Goal: Task Accomplishment & Management: Complete application form

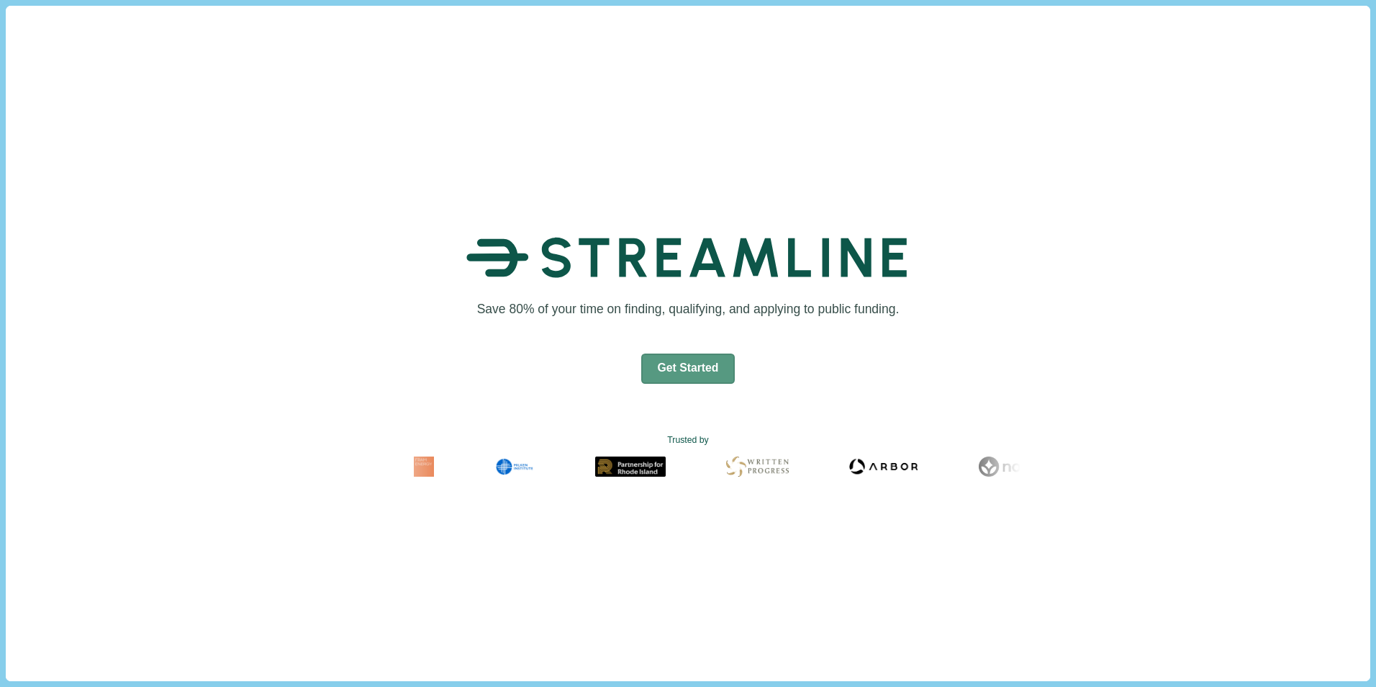
click at [690, 375] on button "Get Started" at bounding box center [688, 368] width 94 height 30
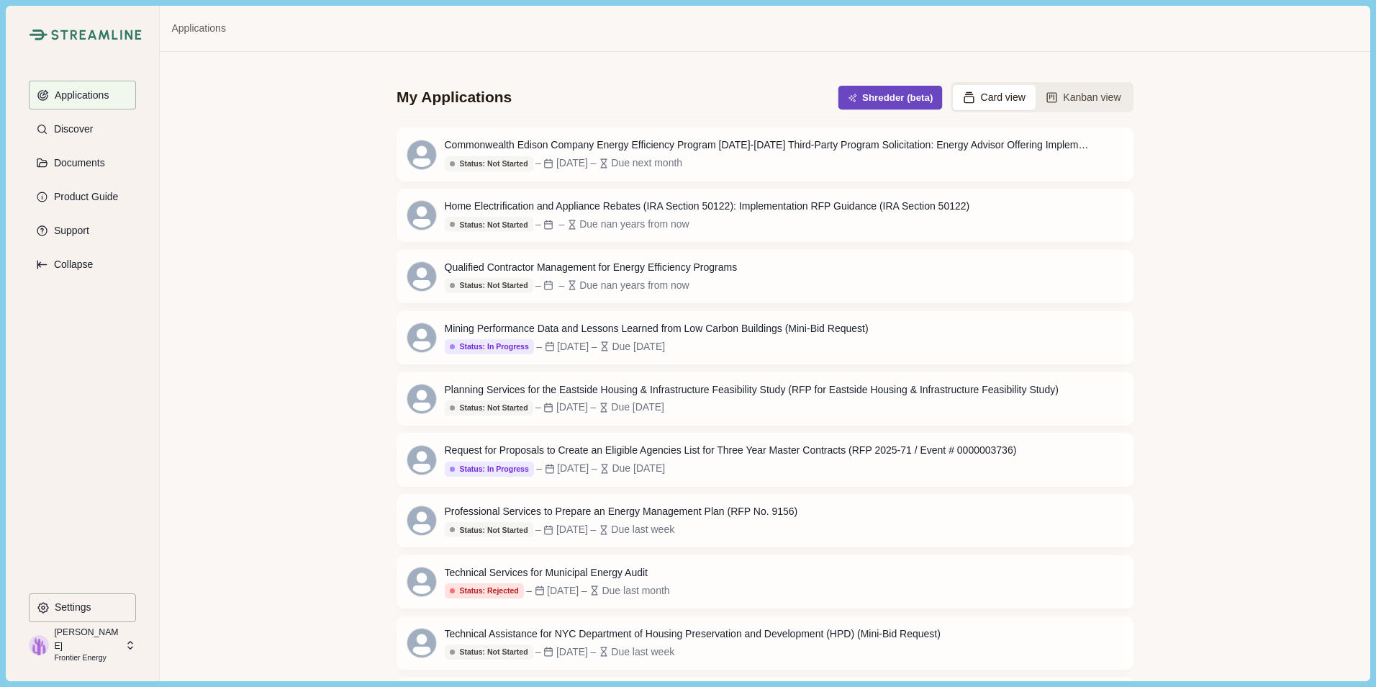
click at [883, 90] on button "Shredder (beta)" at bounding box center [890, 98] width 104 height 24
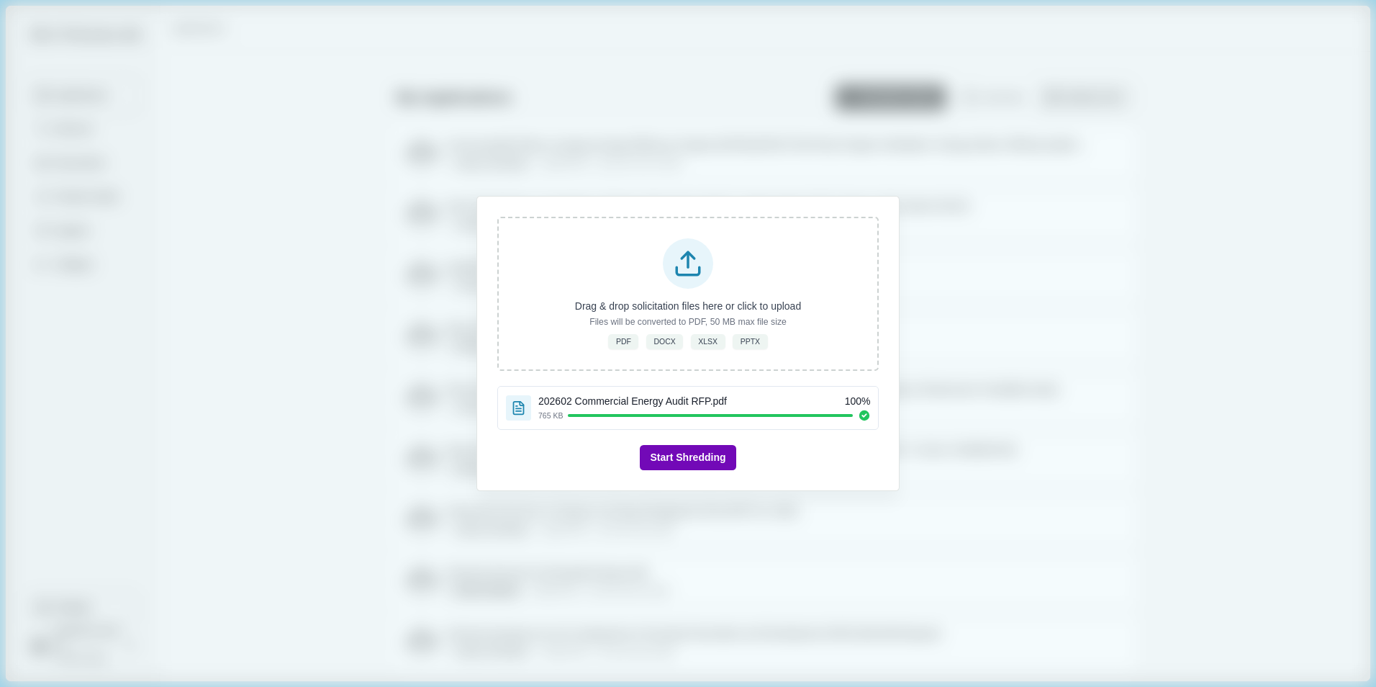
click at [692, 460] on button "Start Shredding" at bounding box center [688, 457] width 96 height 25
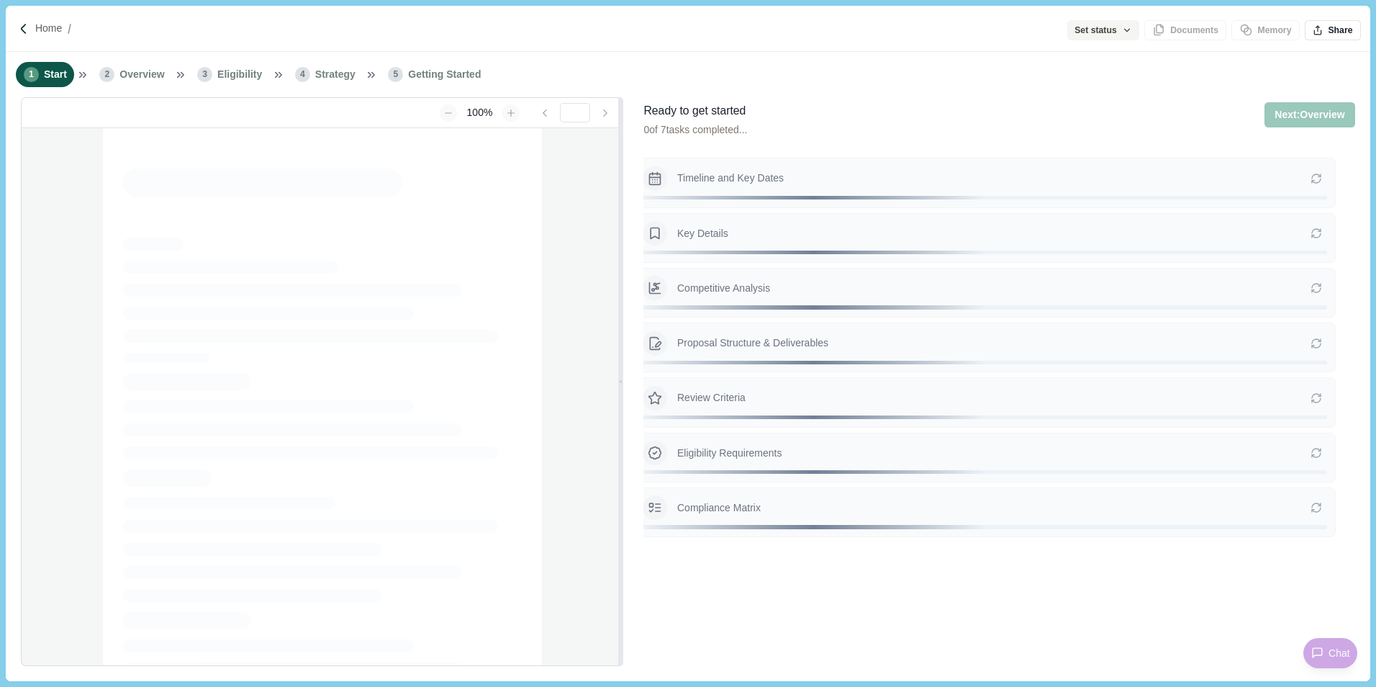
type input "**********"
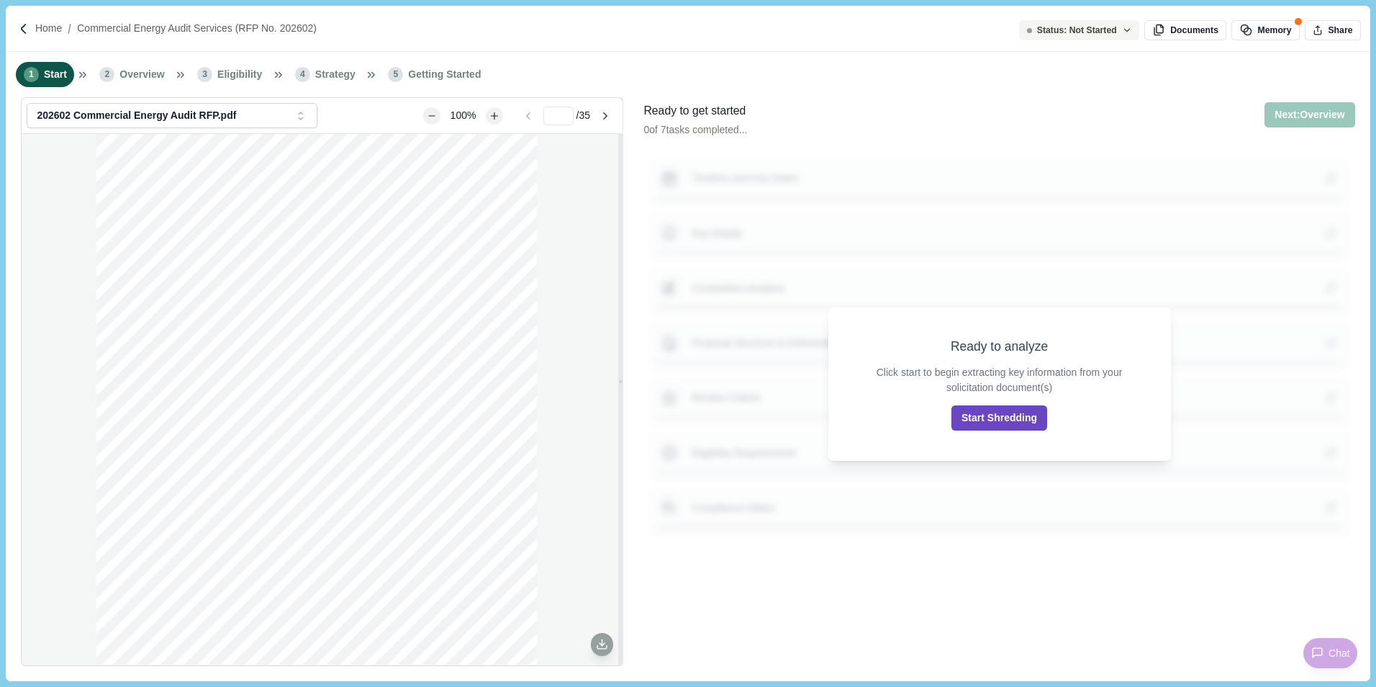
click at [1015, 415] on button "Start Shredding" at bounding box center [999, 417] width 96 height 25
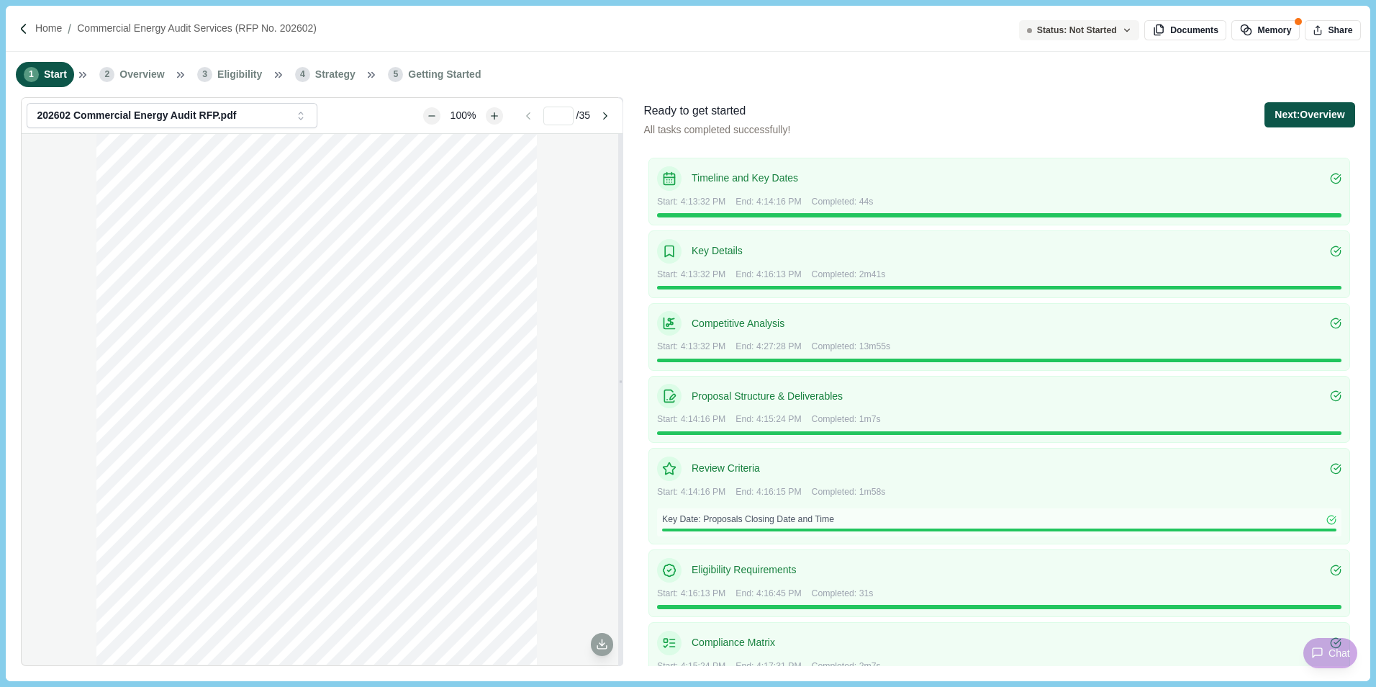
click at [1298, 118] on button "Next: Overview" at bounding box center [1310, 114] width 90 height 25
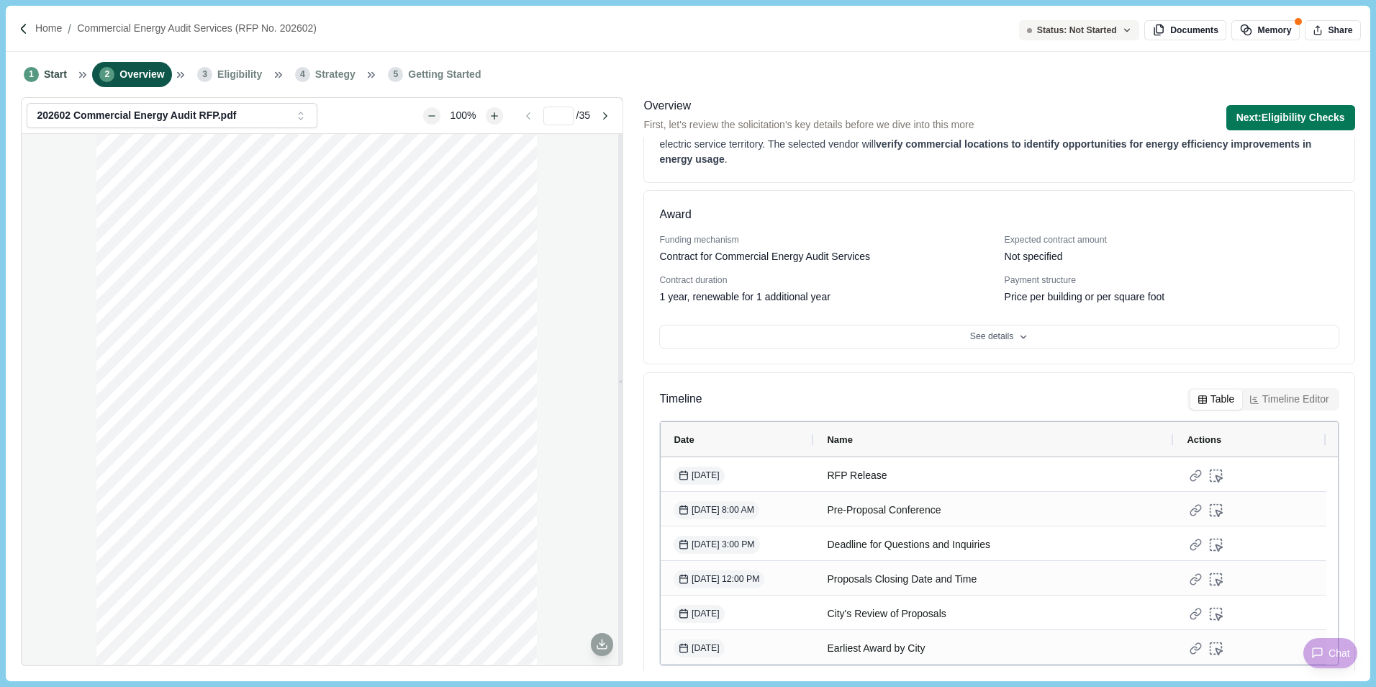
scroll to position [81, 0]
click at [1249, 110] on button "Next: Eligibility Checks" at bounding box center [1290, 117] width 129 height 25
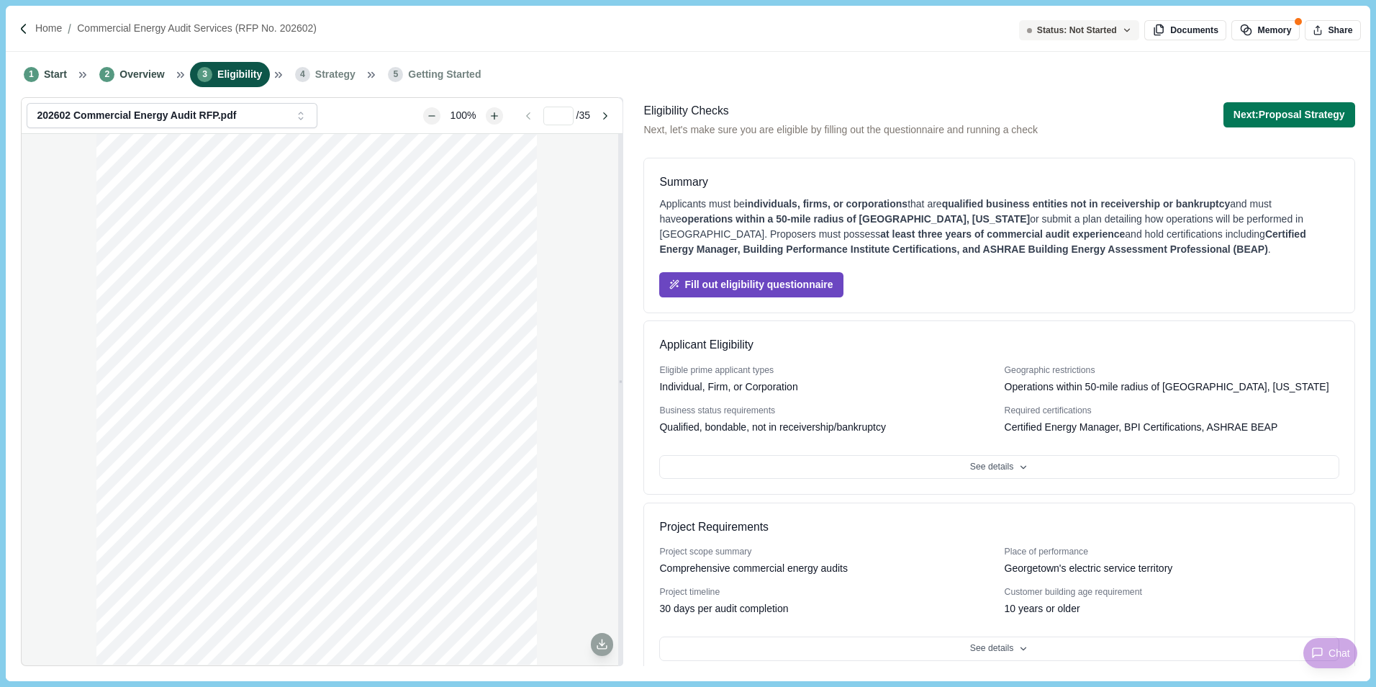
click at [833, 284] on button "Fill out eligibility questionnaire" at bounding box center [751, 284] width 184 height 25
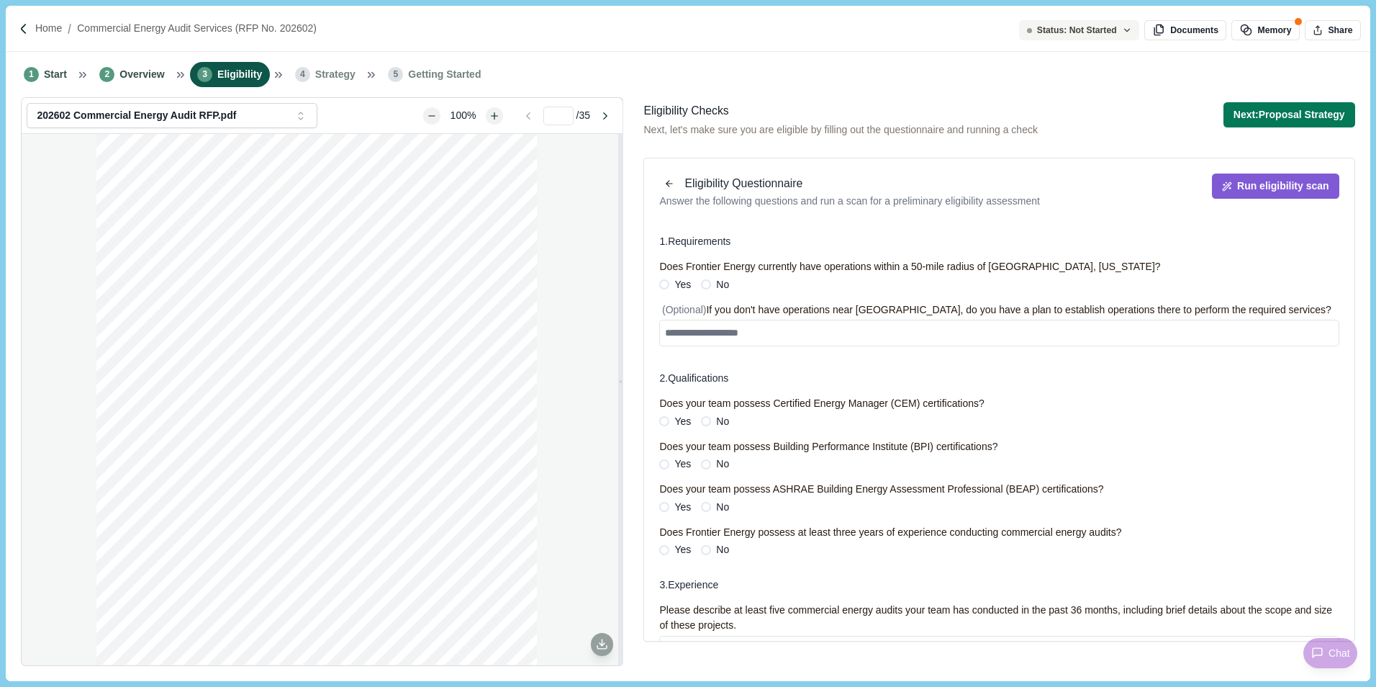
click at [668, 286] on span at bounding box center [664, 284] width 10 height 10
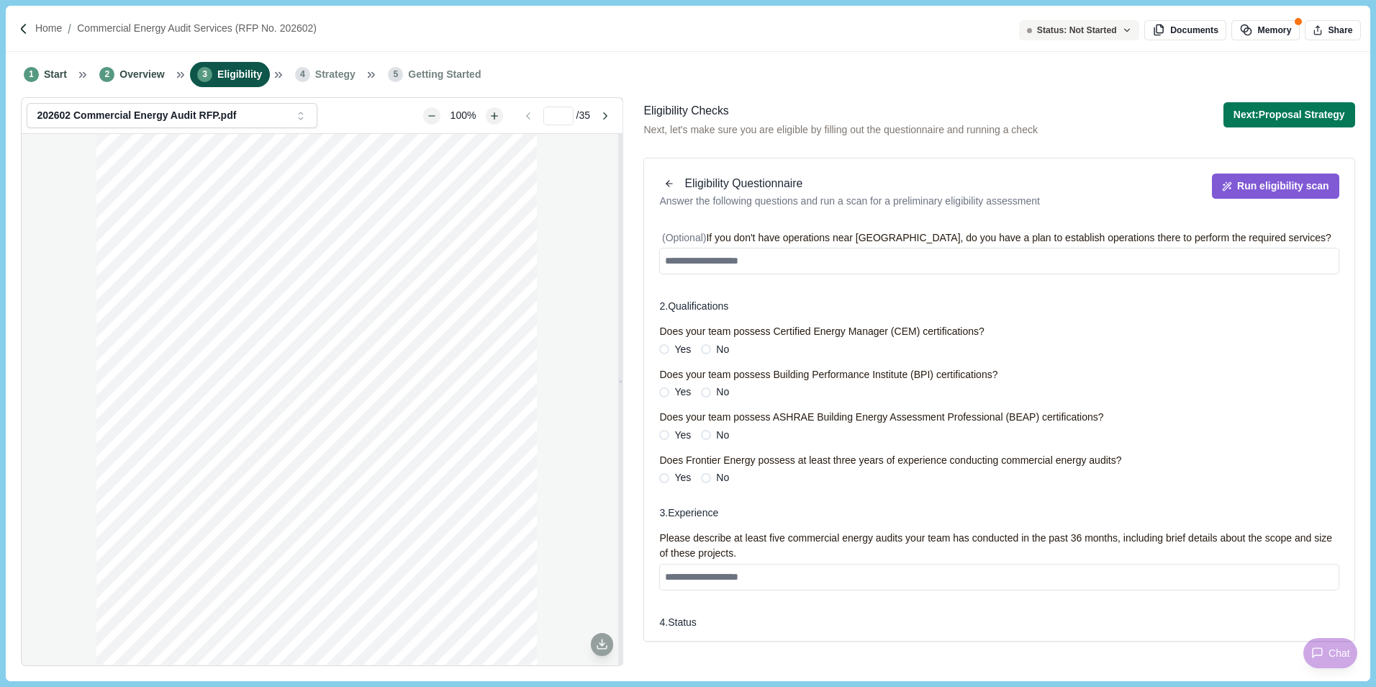
click at [672, 348] on label "Yes" at bounding box center [675, 349] width 32 height 15
click at [682, 476] on span "Yes" at bounding box center [682, 477] width 17 height 15
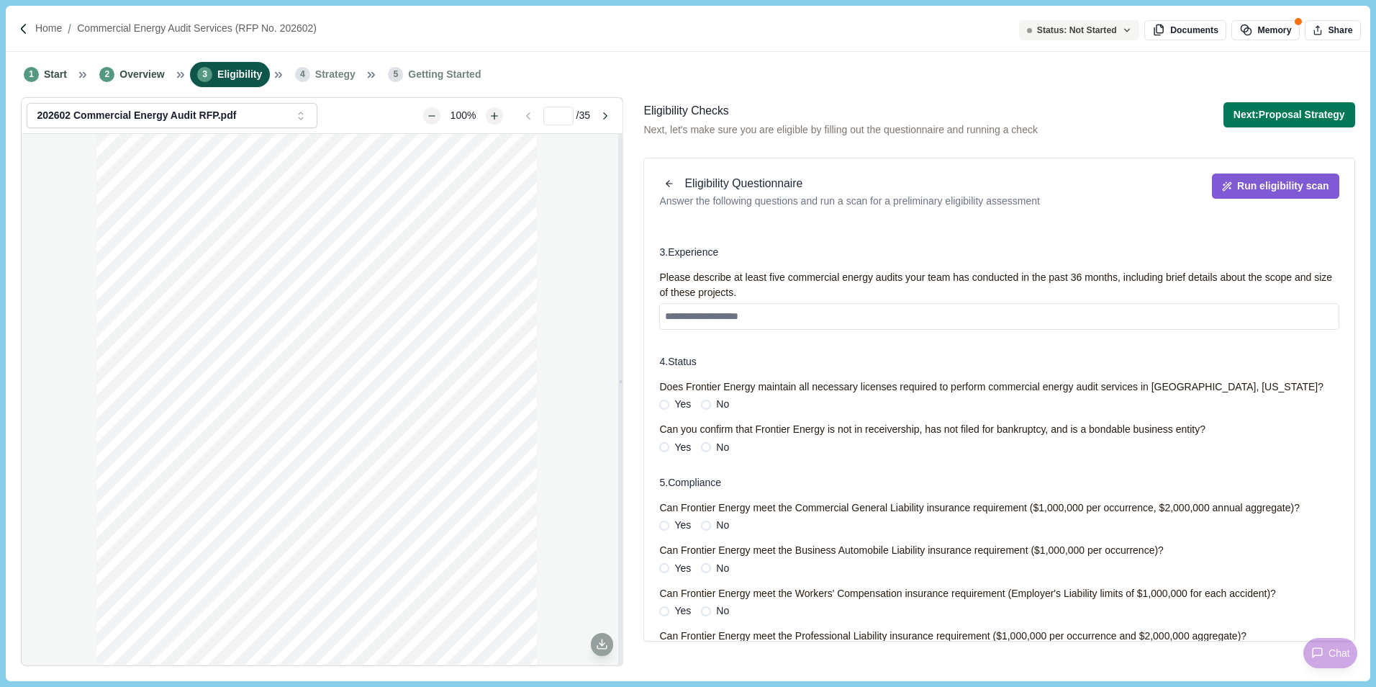
scroll to position [360, 0]
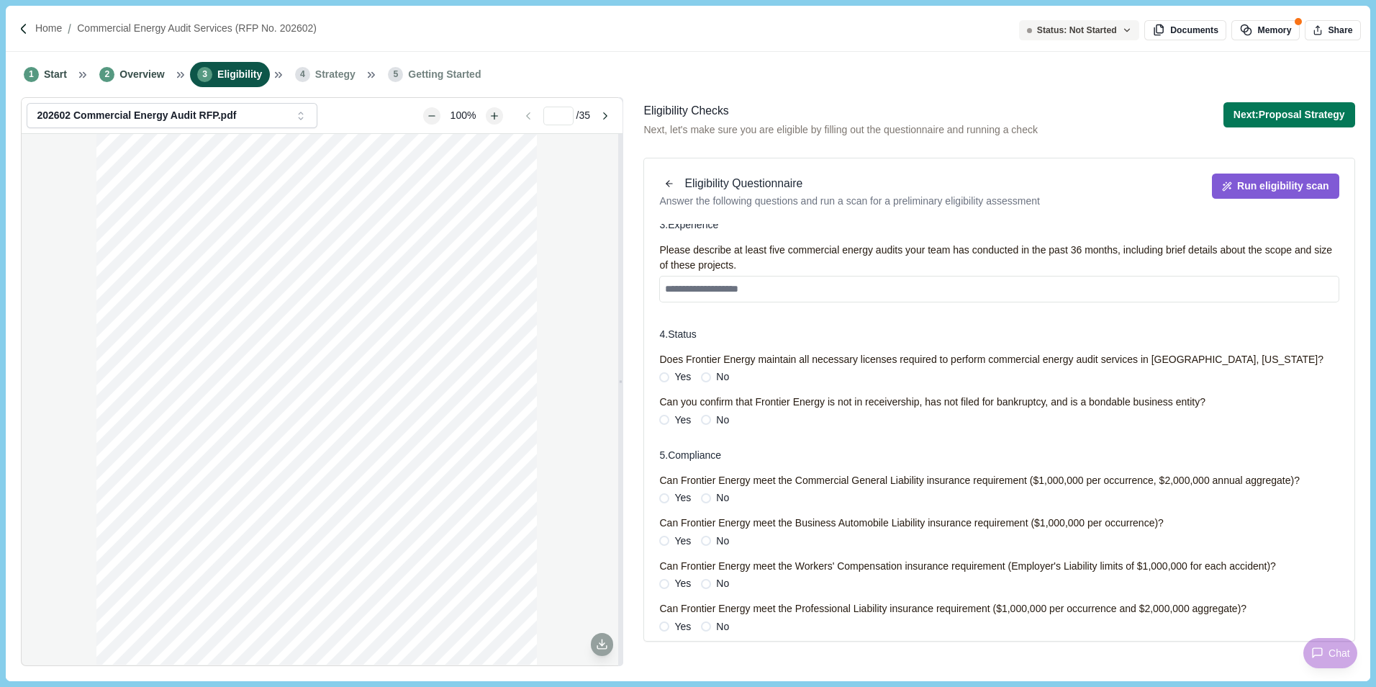
click at [676, 374] on span "Yes" at bounding box center [682, 376] width 17 height 15
click at [679, 418] on span "Yes" at bounding box center [682, 419] width 17 height 15
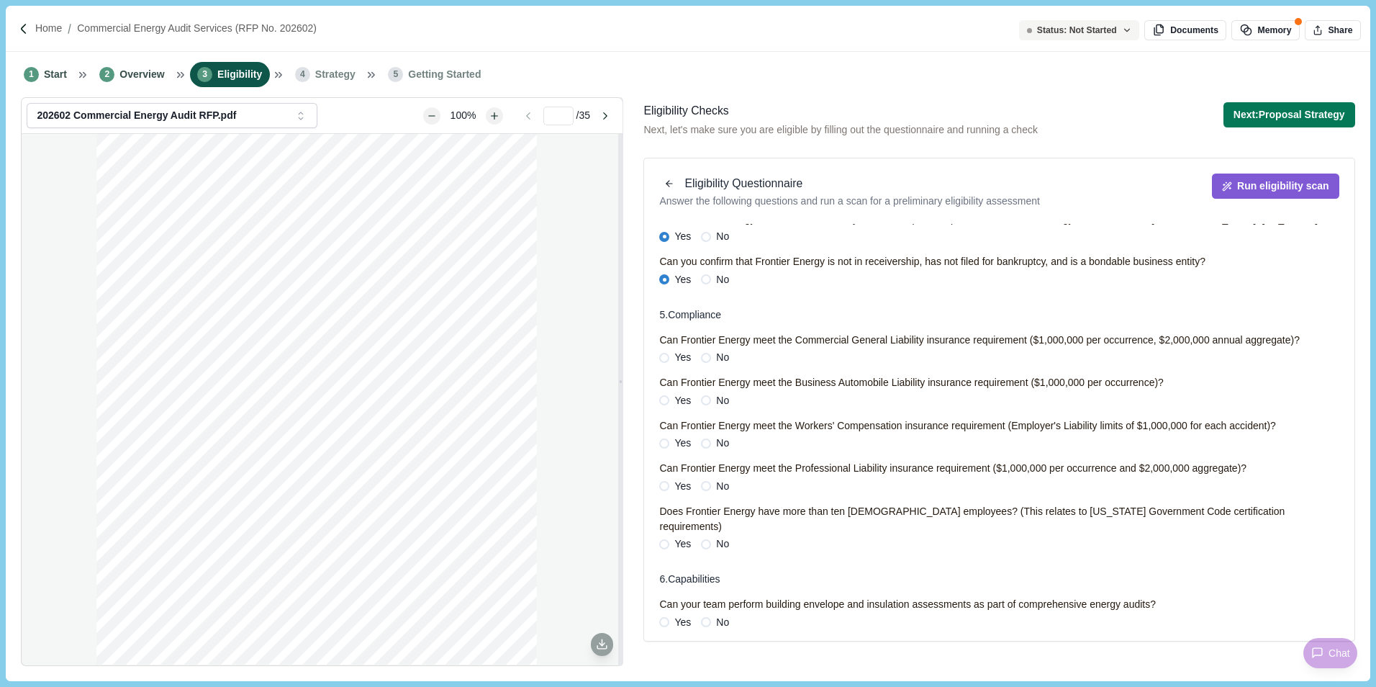
scroll to position [504, 0]
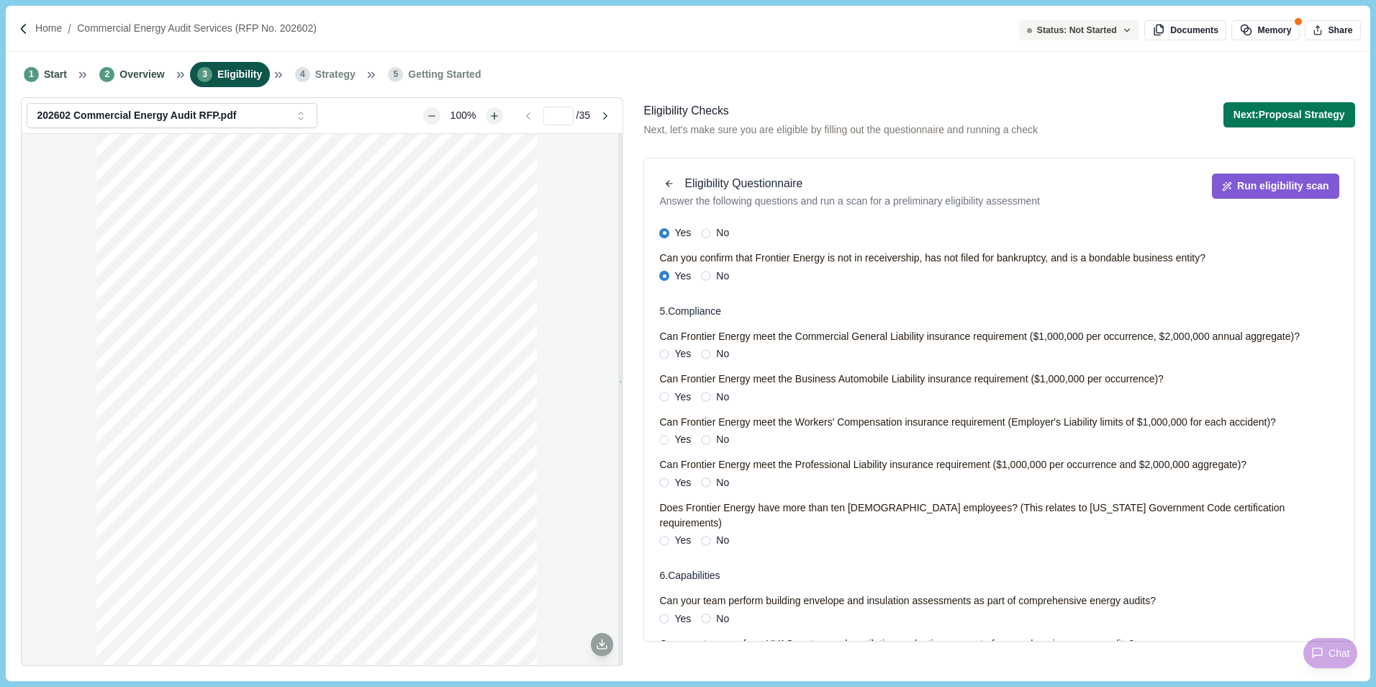
click at [667, 349] on span at bounding box center [664, 354] width 10 height 10
click at [674, 389] on label "Yes" at bounding box center [675, 396] width 32 height 15
click at [667, 432] on label "Yes" at bounding box center [675, 439] width 32 height 15
click at [671, 486] on label "Yes" at bounding box center [675, 482] width 32 height 15
click at [675, 533] on span "Yes" at bounding box center [682, 540] width 17 height 15
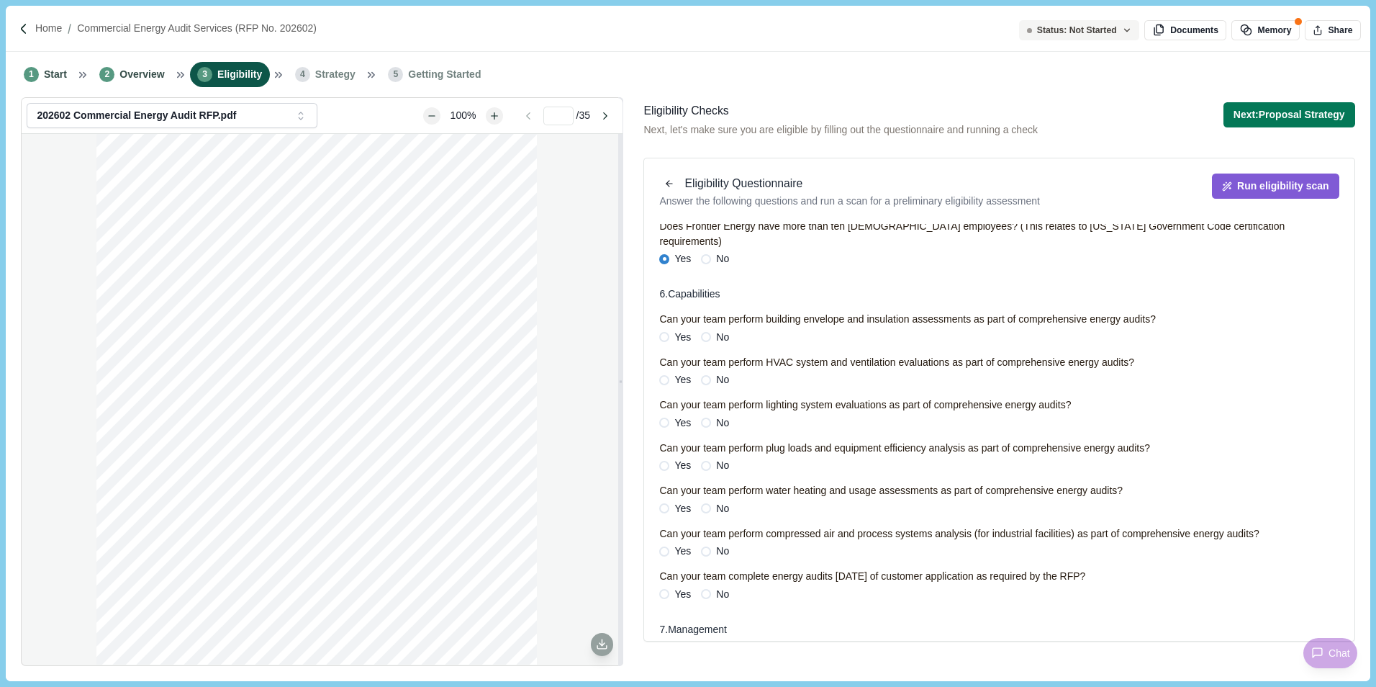
scroll to position [792, 0]
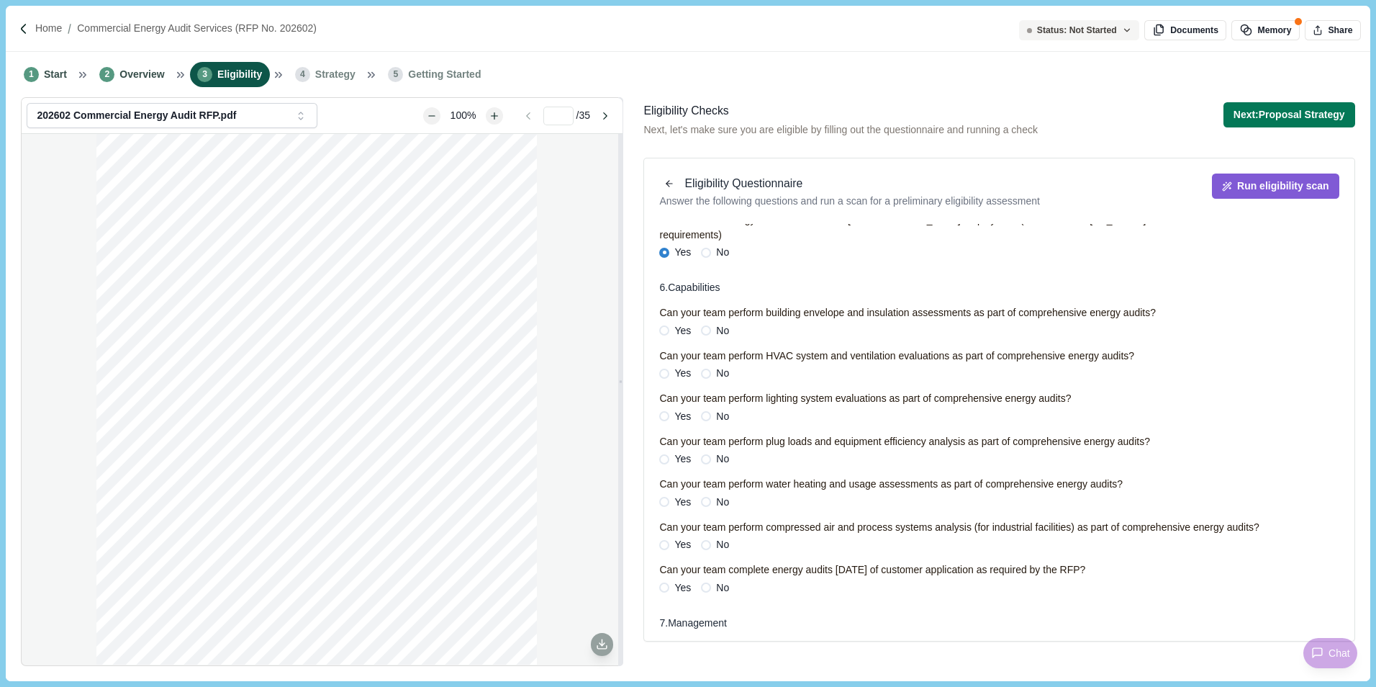
click at [669, 323] on label "Yes" at bounding box center [675, 330] width 32 height 15
click at [664, 369] on span at bounding box center [664, 374] width 10 height 10
click at [669, 409] on label "Yes" at bounding box center [675, 416] width 32 height 15
click at [670, 451] on label "Yes" at bounding box center [675, 458] width 32 height 15
click at [668, 494] on label "Yes" at bounding box center [675, 501] width 32 height 15
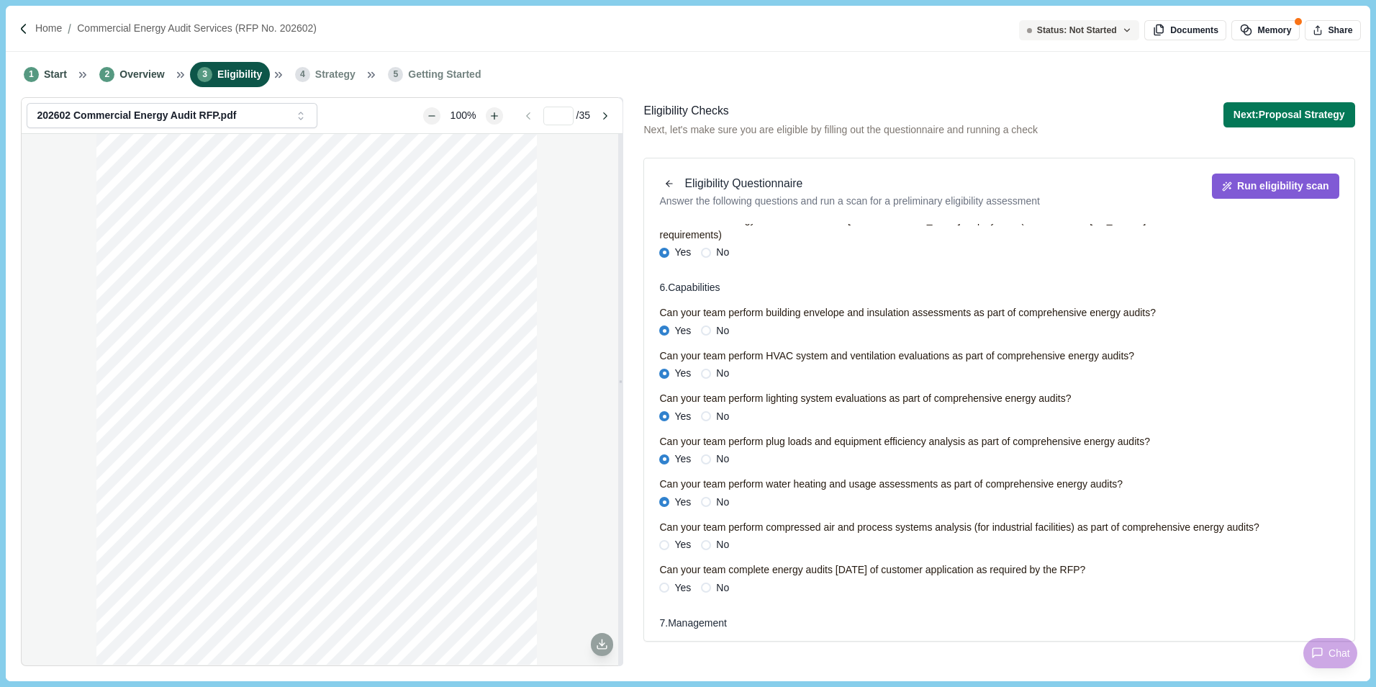
click at [669, 537] on label "Yes" at bounding box center [675, 544] width 32 height 15
click at [663, 582] on span at bounding box center [664, 587] width 10 height 10
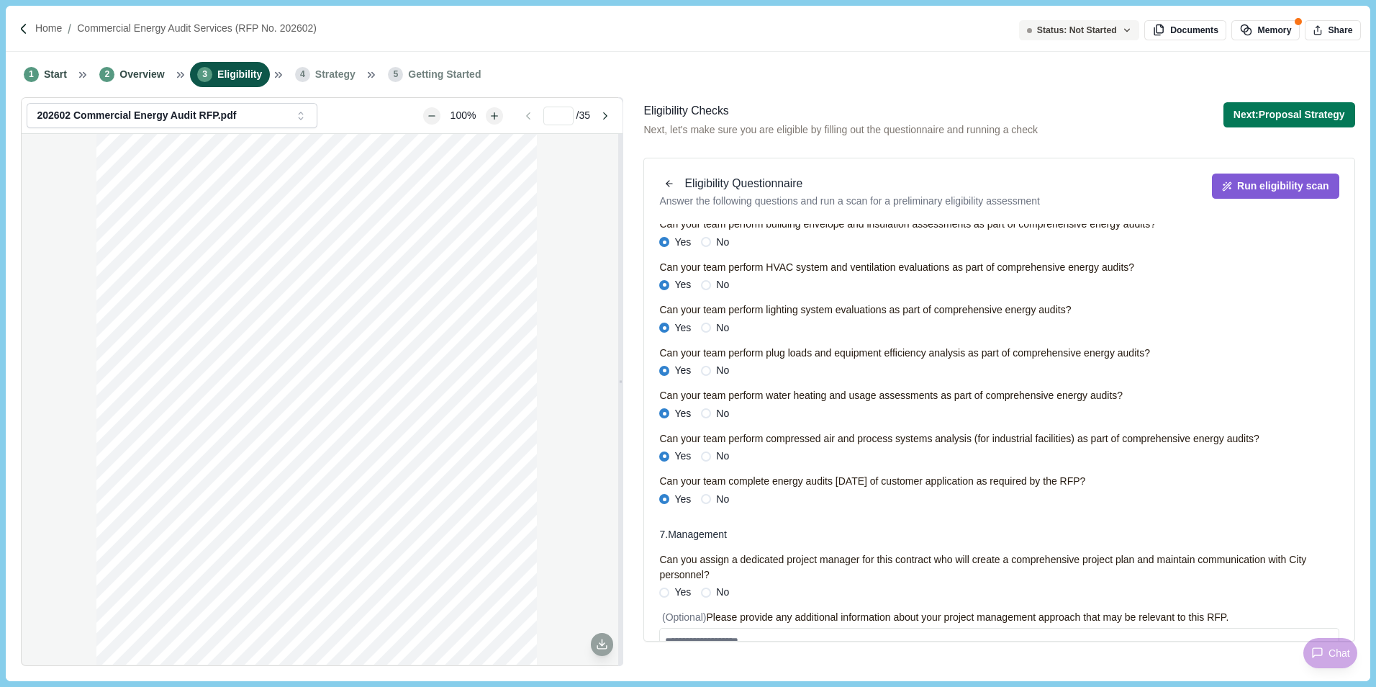
scroll to position [896, 0]
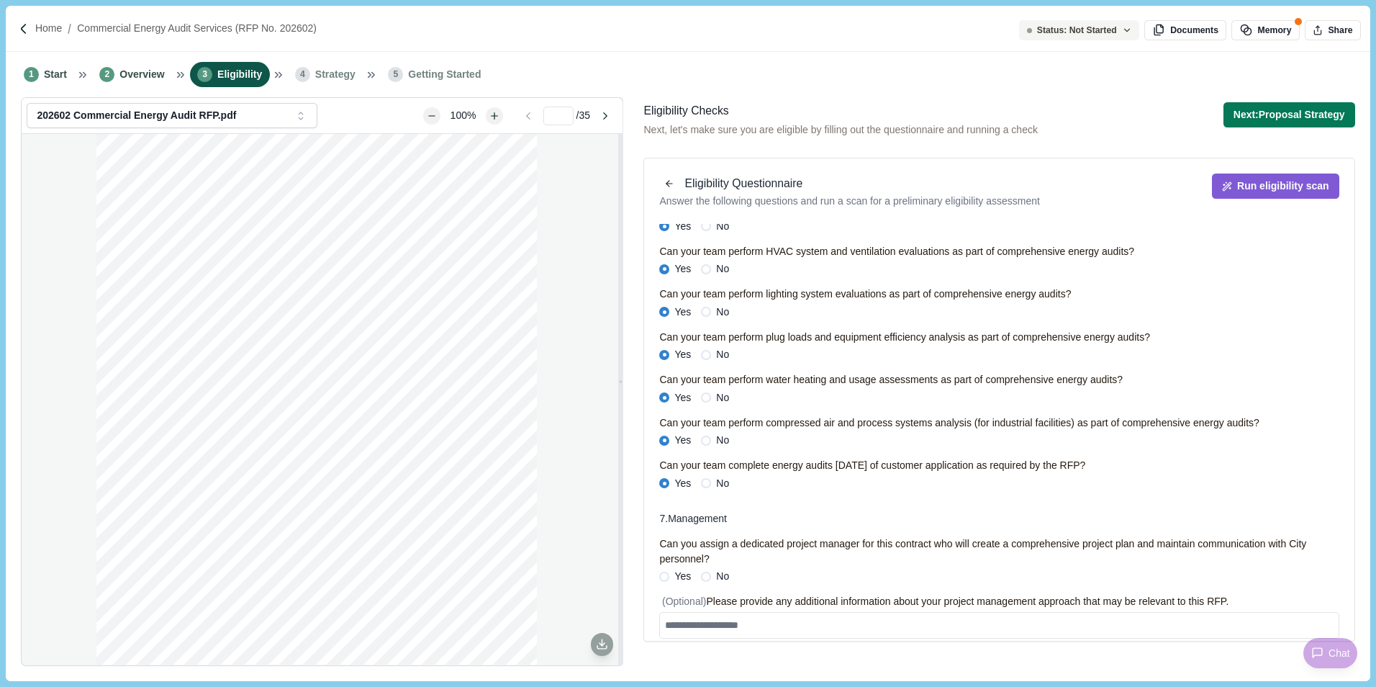
click at [679, 569] on span "Yes" at bounding box center [682, 576] width 17 height 15
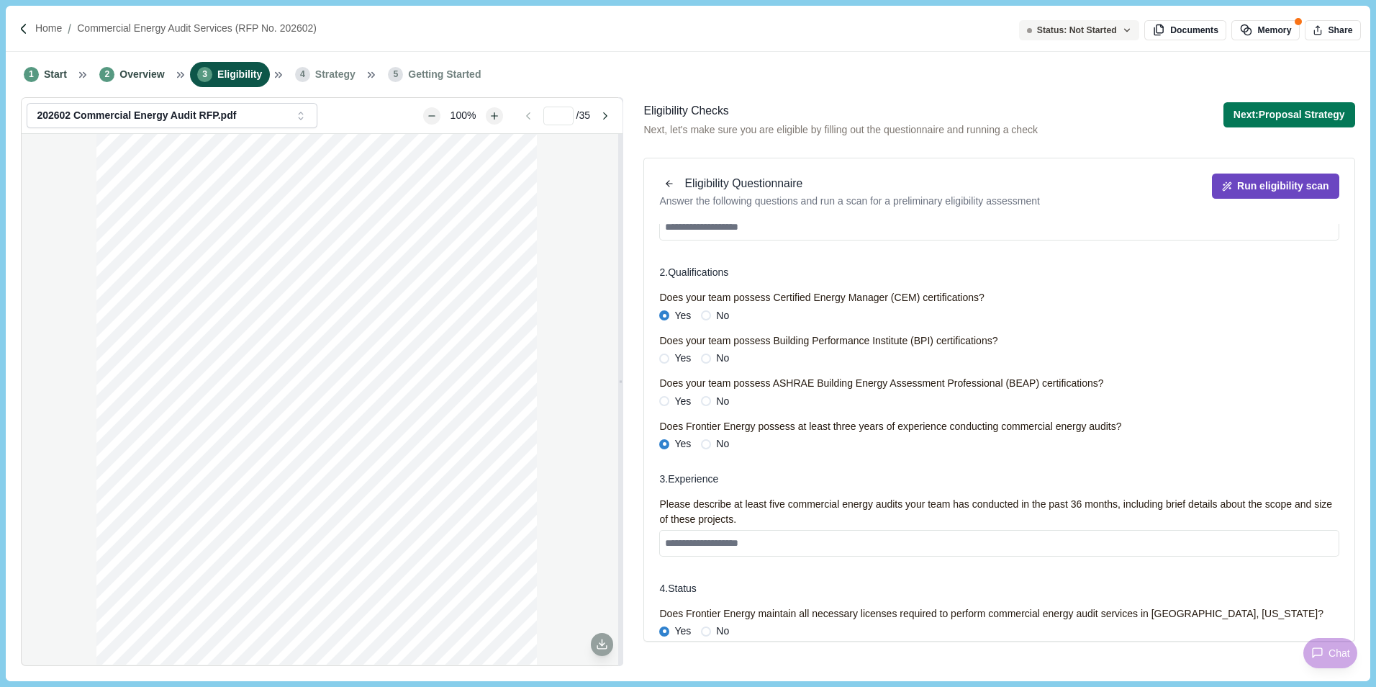
scroll to position [104, 0]
click at [1282, 186] on button "Run eligibility scan" at bounding box center [1275, 185] width 127 height 25
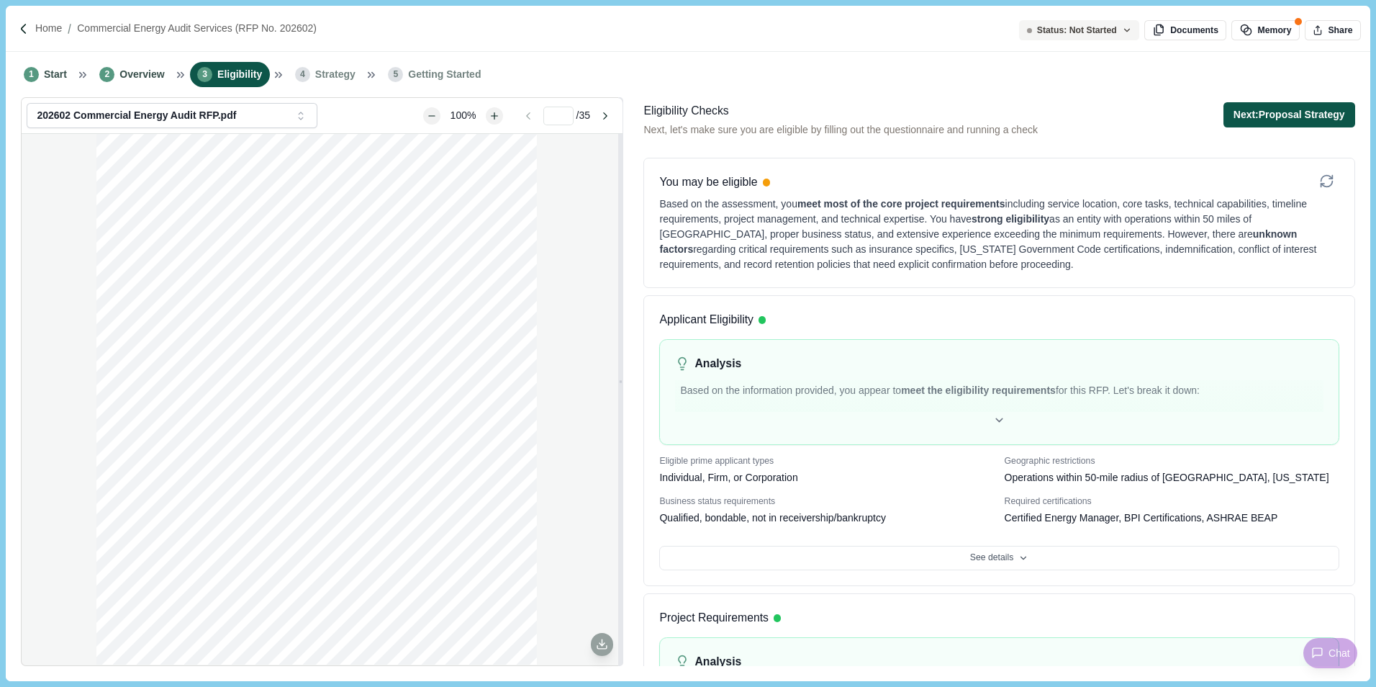
click at [1288, 121] on button "Next: Proposal Strategy" at bounding box center [1290, 114] width 132 height 25
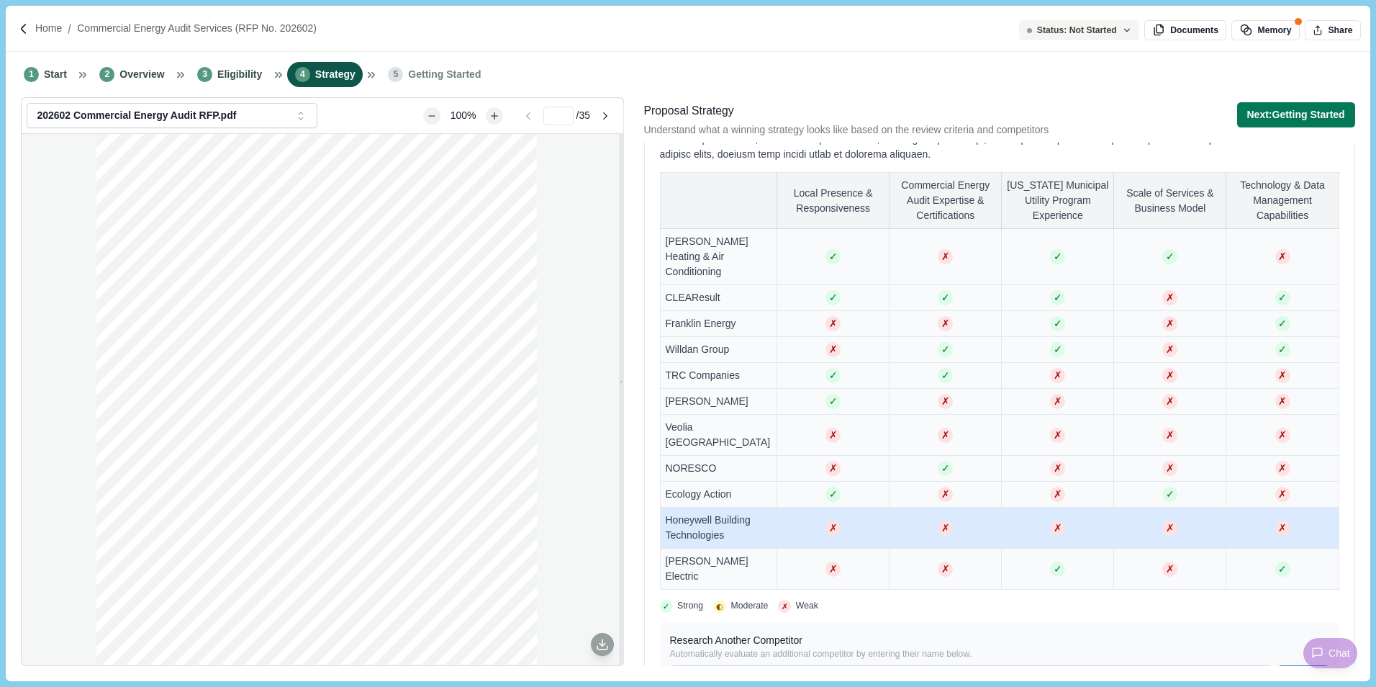
scroll to position [288, 0]
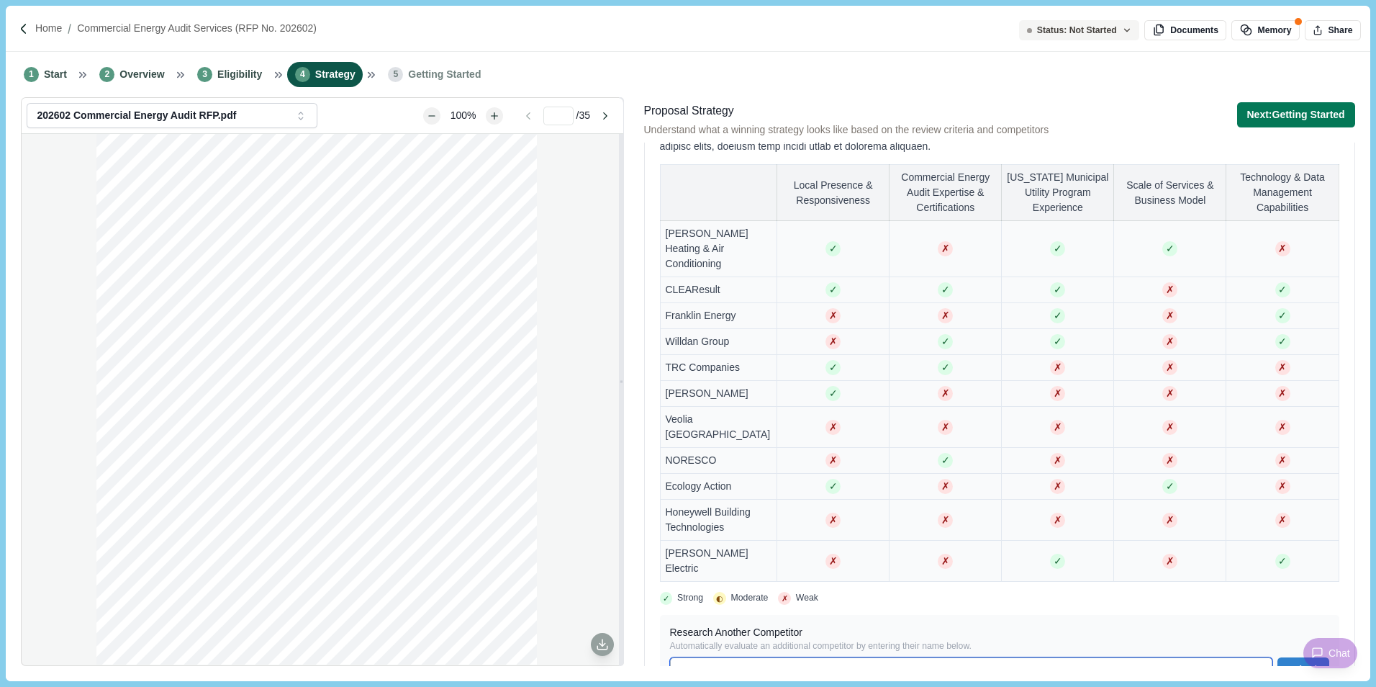
click at [746, 657] on input at bounding box center [971, 669] width 603 height 25
type input "**********"
click at [1290, 657] on button "Submit" at bounding box center [1303, 669] width 51 height 25
click at [1282, 112] on button "Next: Getting Started" at bounding box center [1296, 114] width 118 height 25
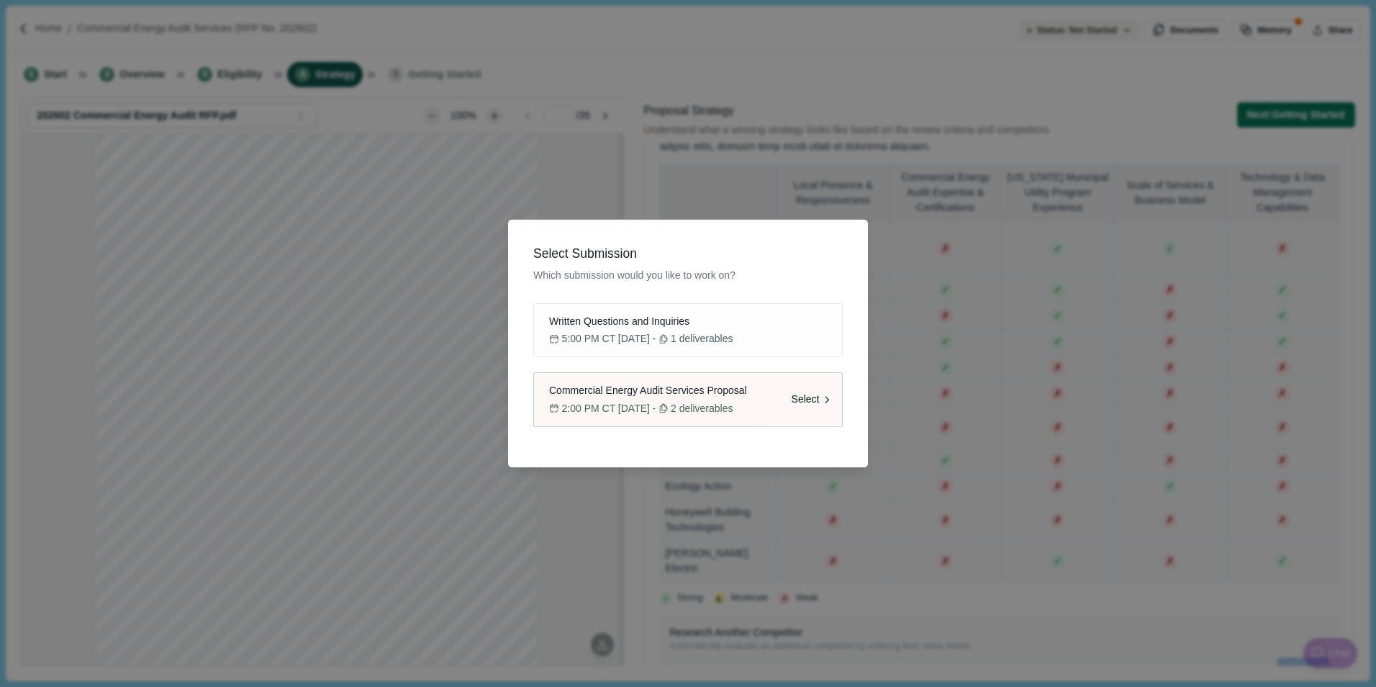
click at [797, 421] on div "Select" at bounding box center [796, 399] width 91 height 53
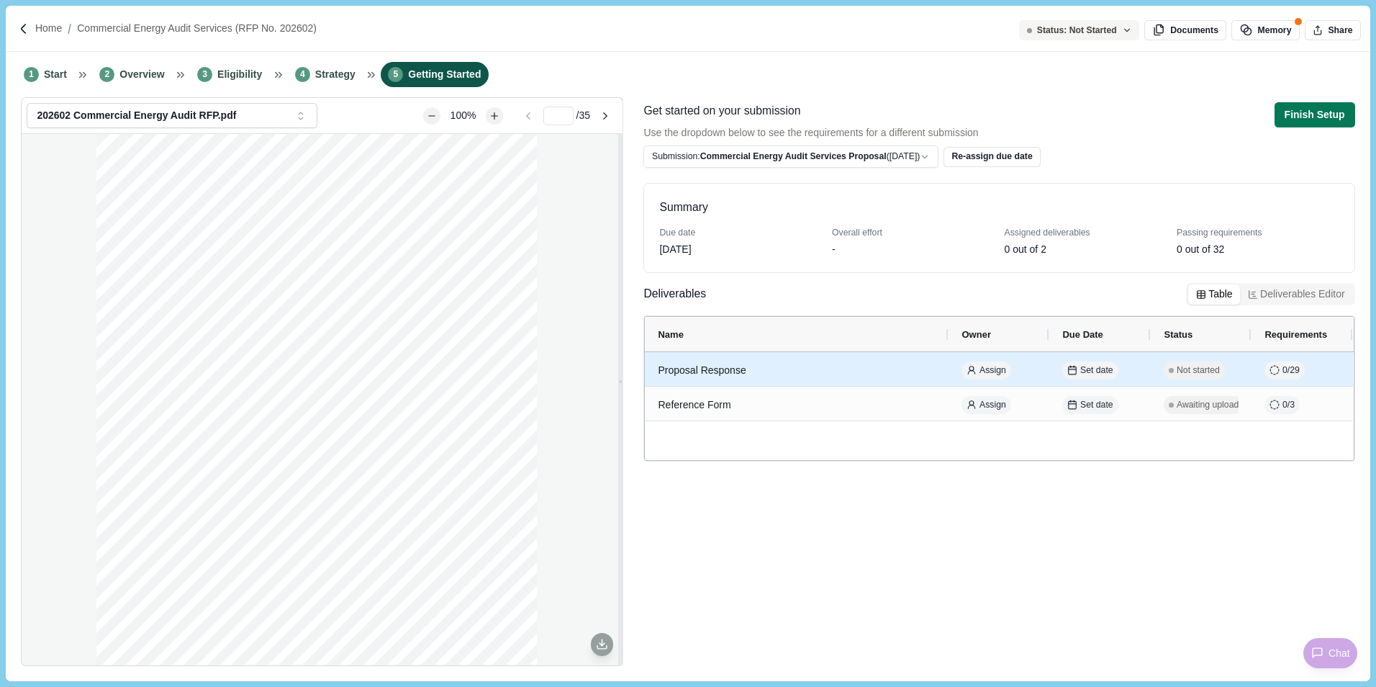
click at [878, 371] on div "Proposal Response" at bounding box center [797, 370] width 278 height 28
select select "********"
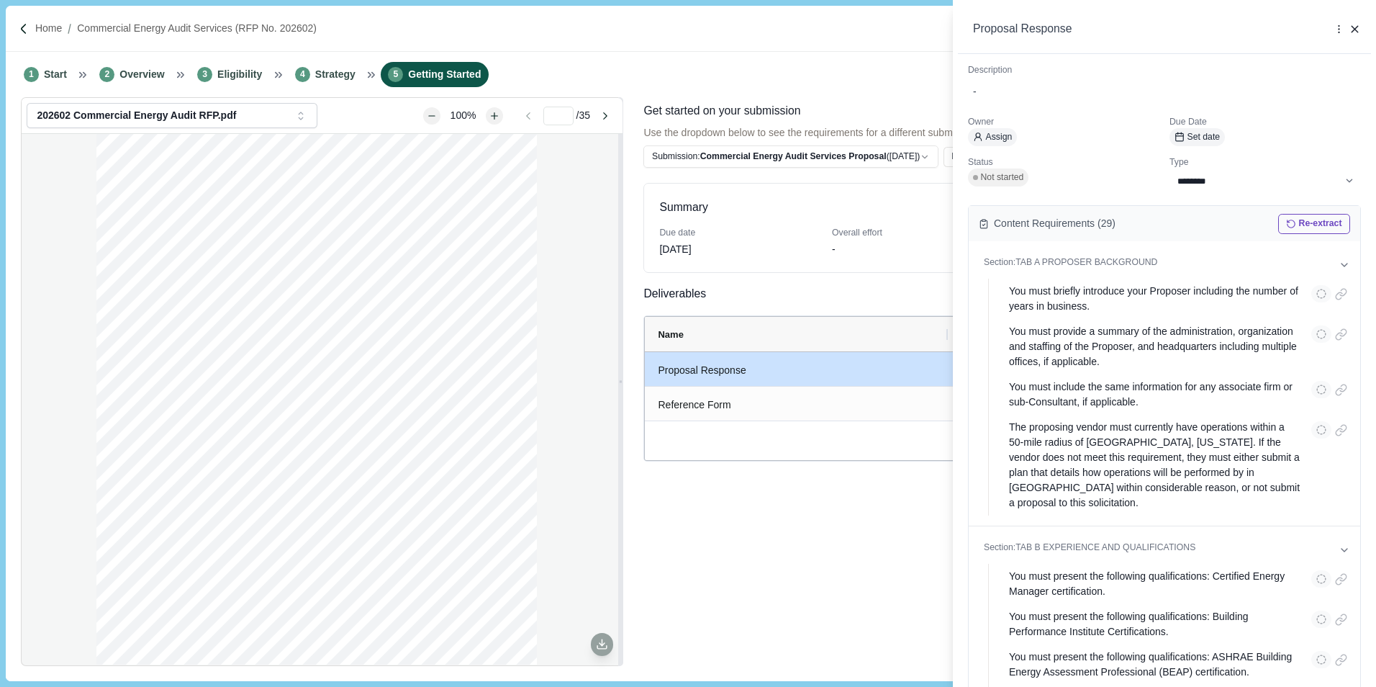
click at [809, 530] on div "**********" at bounding box center [688, 343] width 1376 height 687
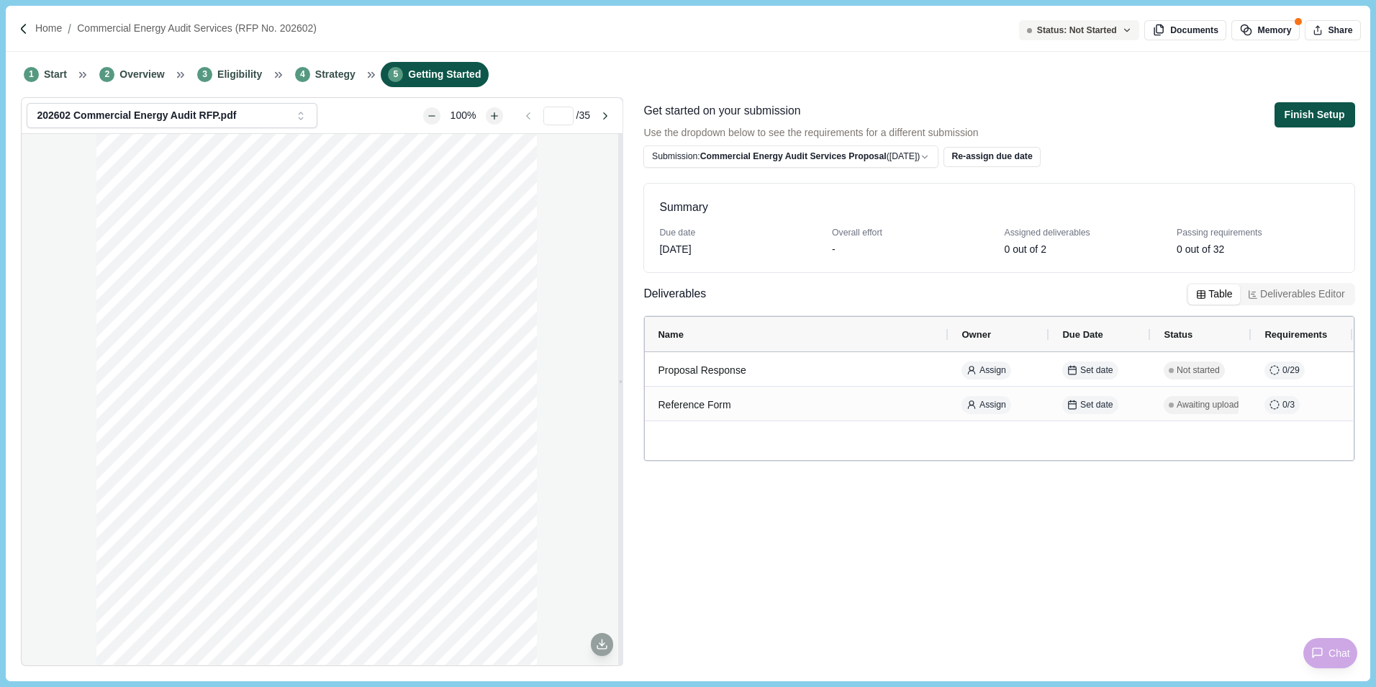
click at [1315, 117] on button "Finish Setup" at bounding box center [1315, 114] width 81 height 25
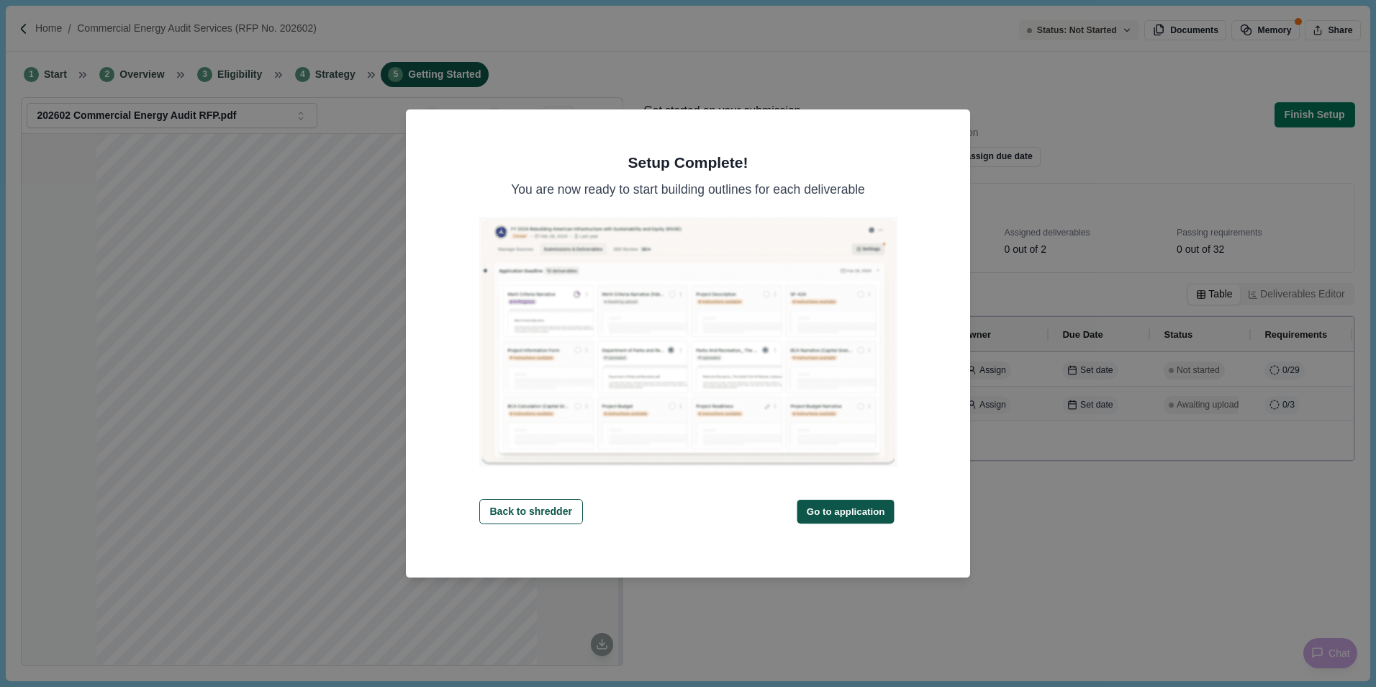
click at [856, 515] on button "Go to application" at bounding box center [845, 511] width 97 height 24
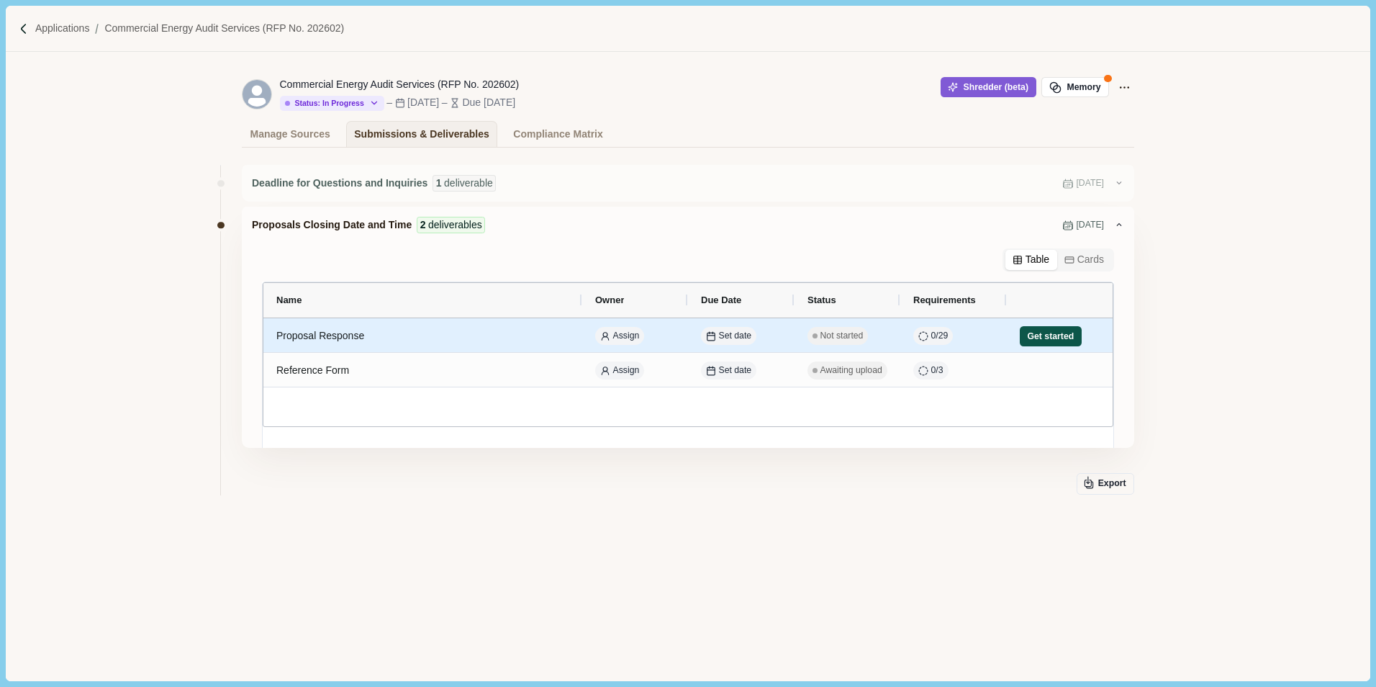
click at [1046, 338] on button "Get started" at bounding box center [1051, 336] width 62 height 20
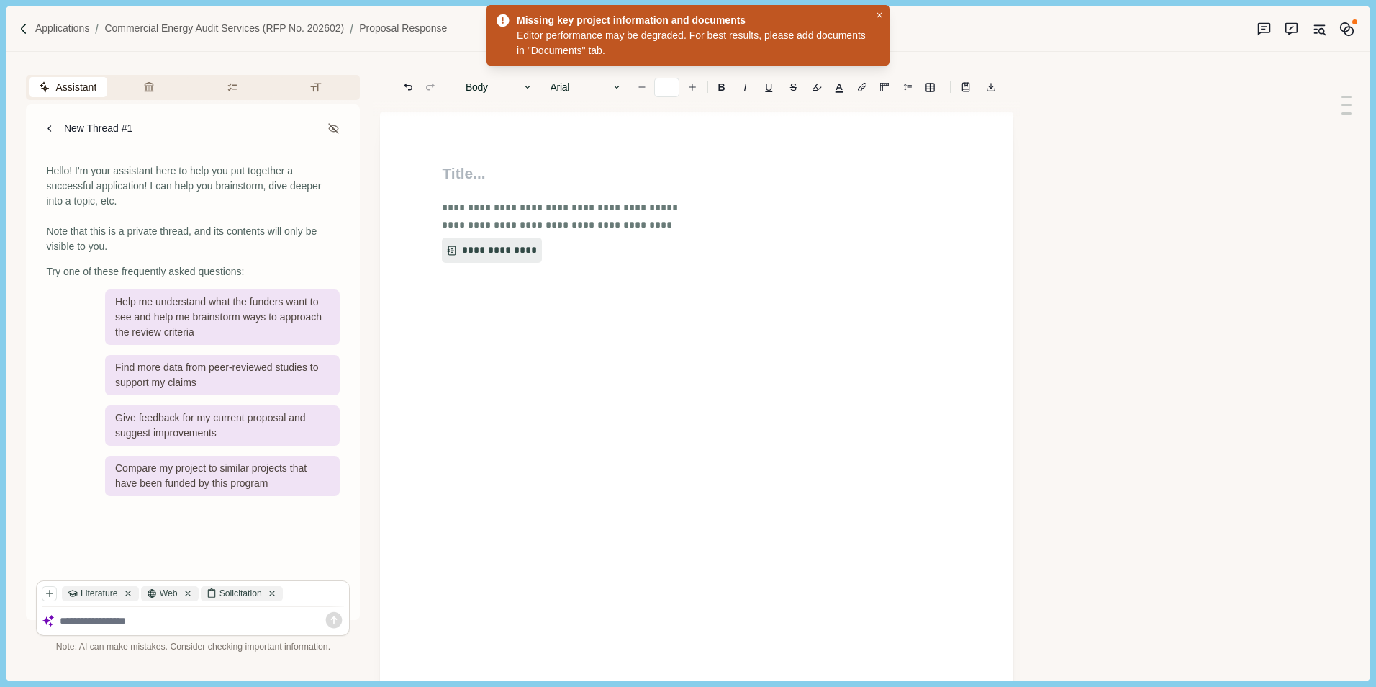
type input "**"
click at [26, 34] on img at bounding box center [24, 29] width 12 height 12
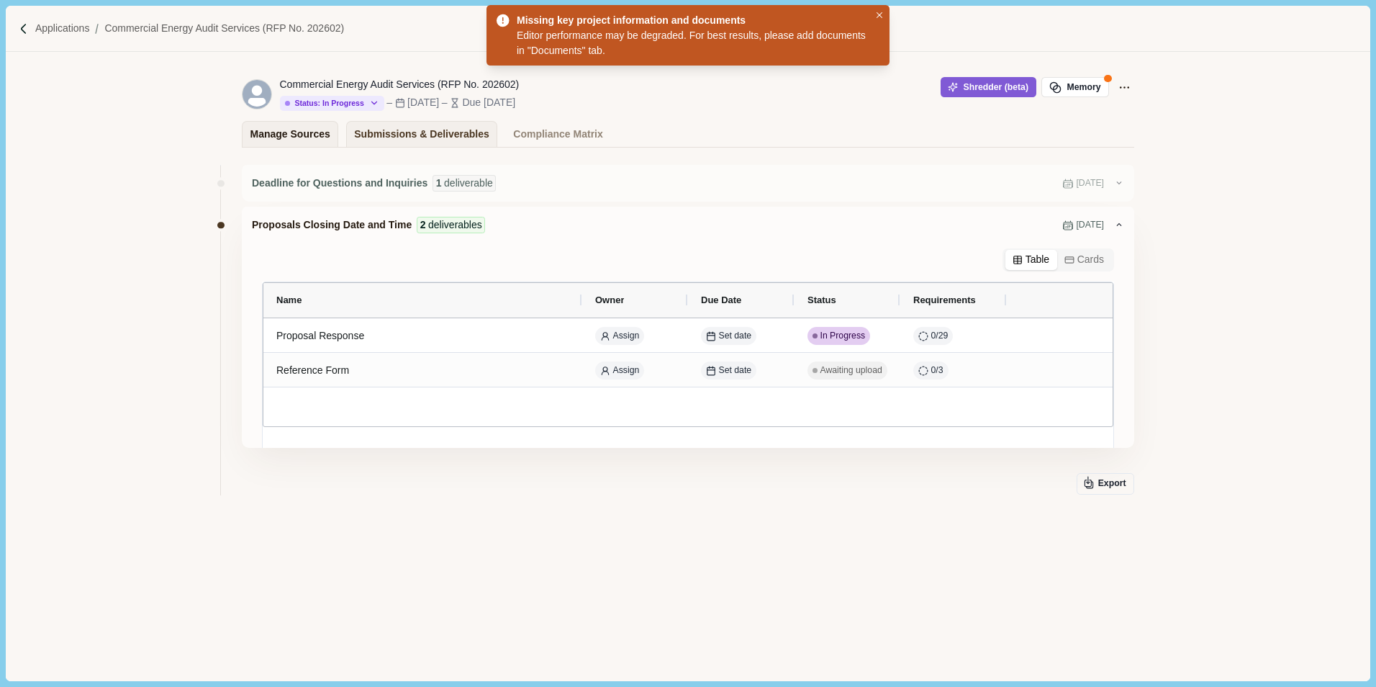
click at [289, 129] on div "Manage Sources" at bounding box center [290, 134] width 80 height 25
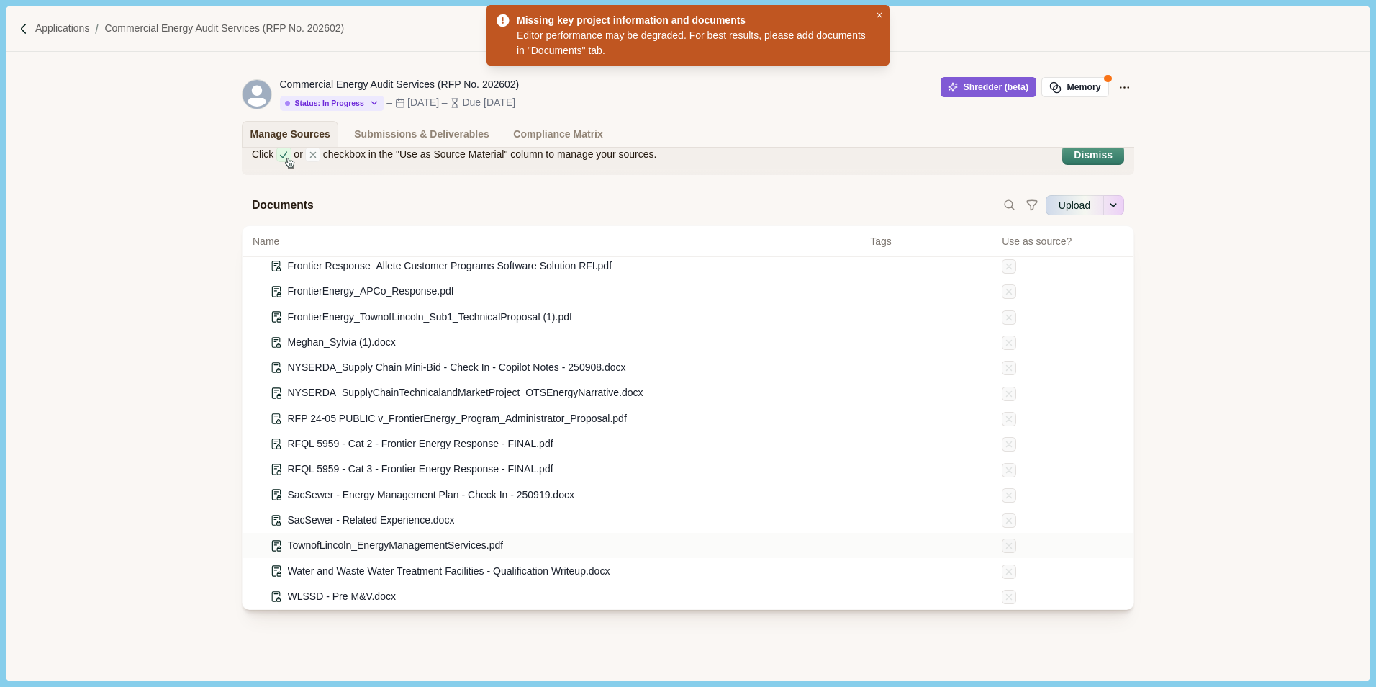
scroll to position [787, 0]
click at [1004, 544] on icon at bounding box center [1009, 546] width 11 height 11
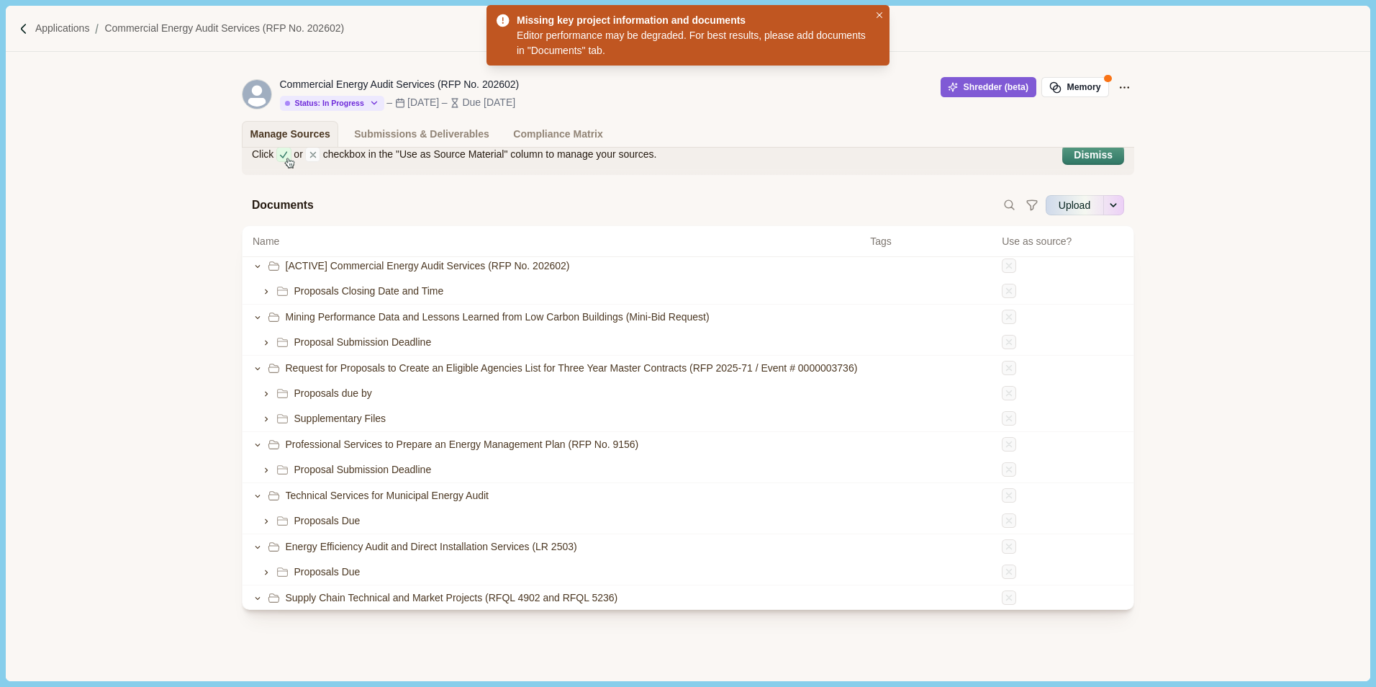
scroll to position [0, 0]
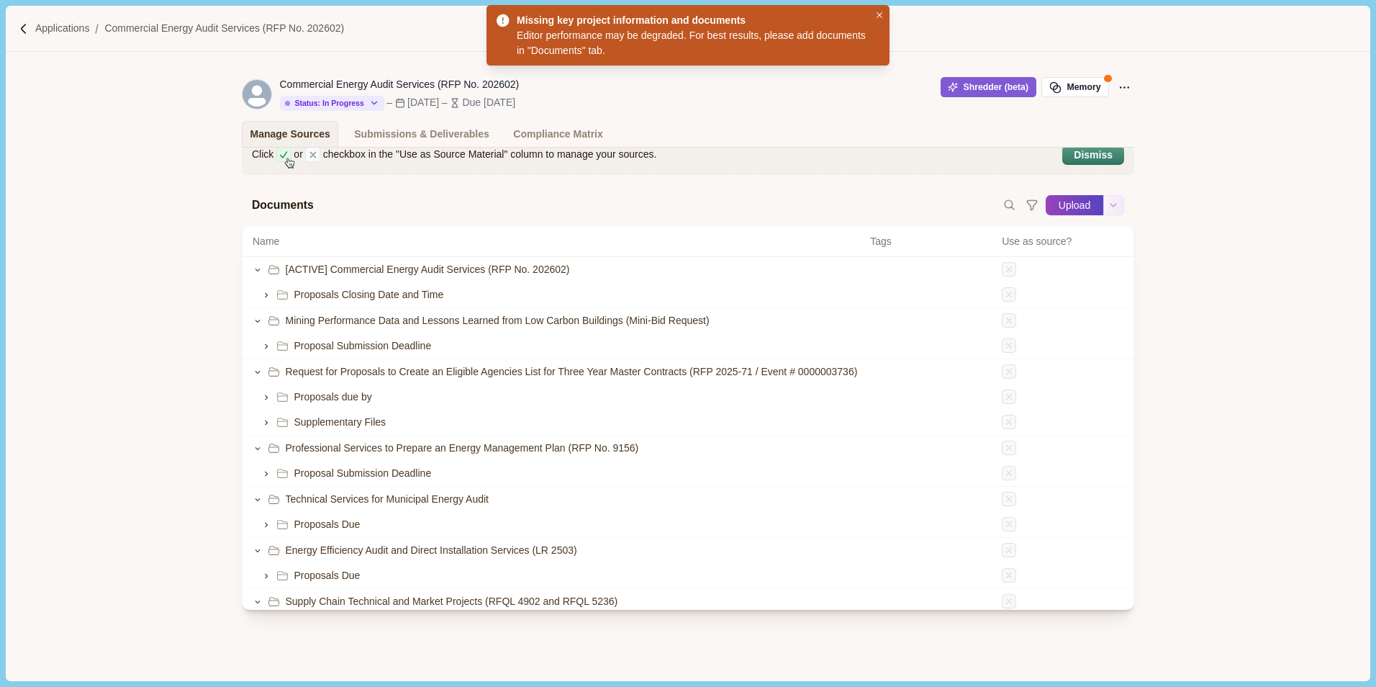
click at [1072, 203] on button "Upload" at bounding box center [1075, 205] width 58 height 23
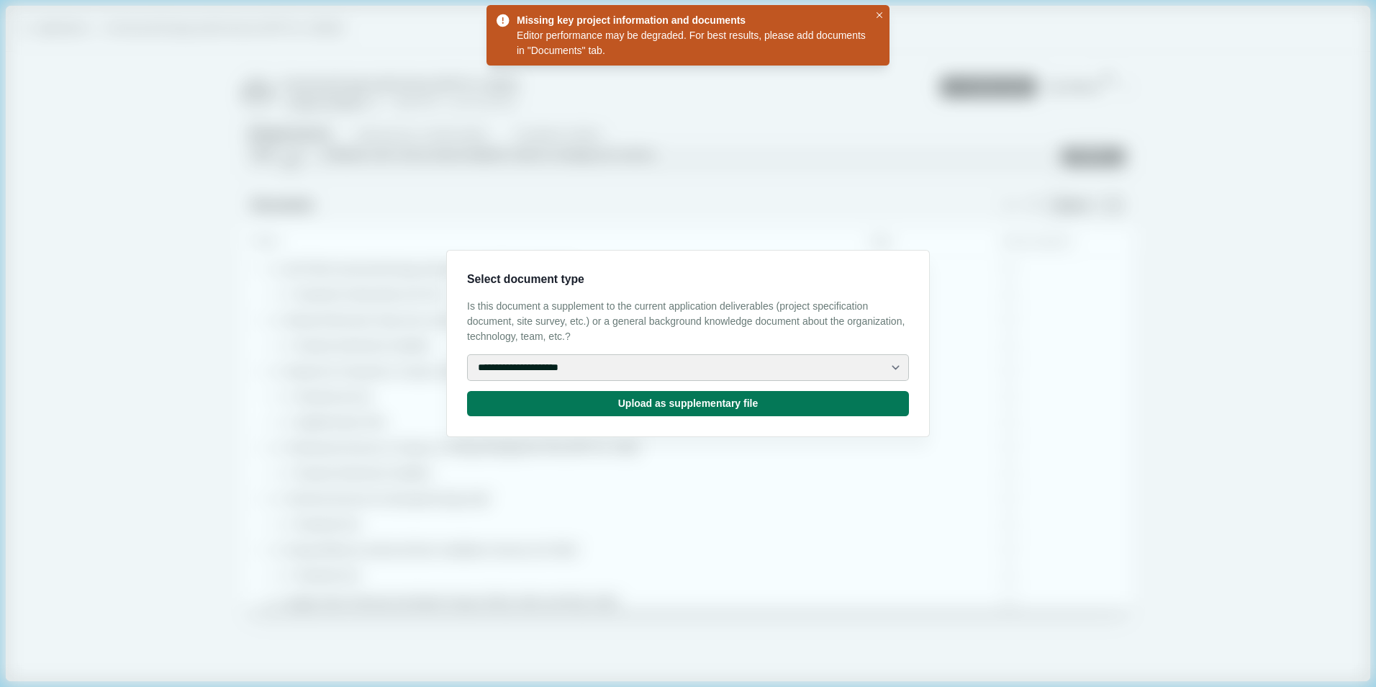
click at [724, 369] on select "**********" at bounding box center [688, 367] width 442 height 27
select select "**********"
click at [467, 354] on select "**********" at bounding box center [688, 367] width 442 height 27
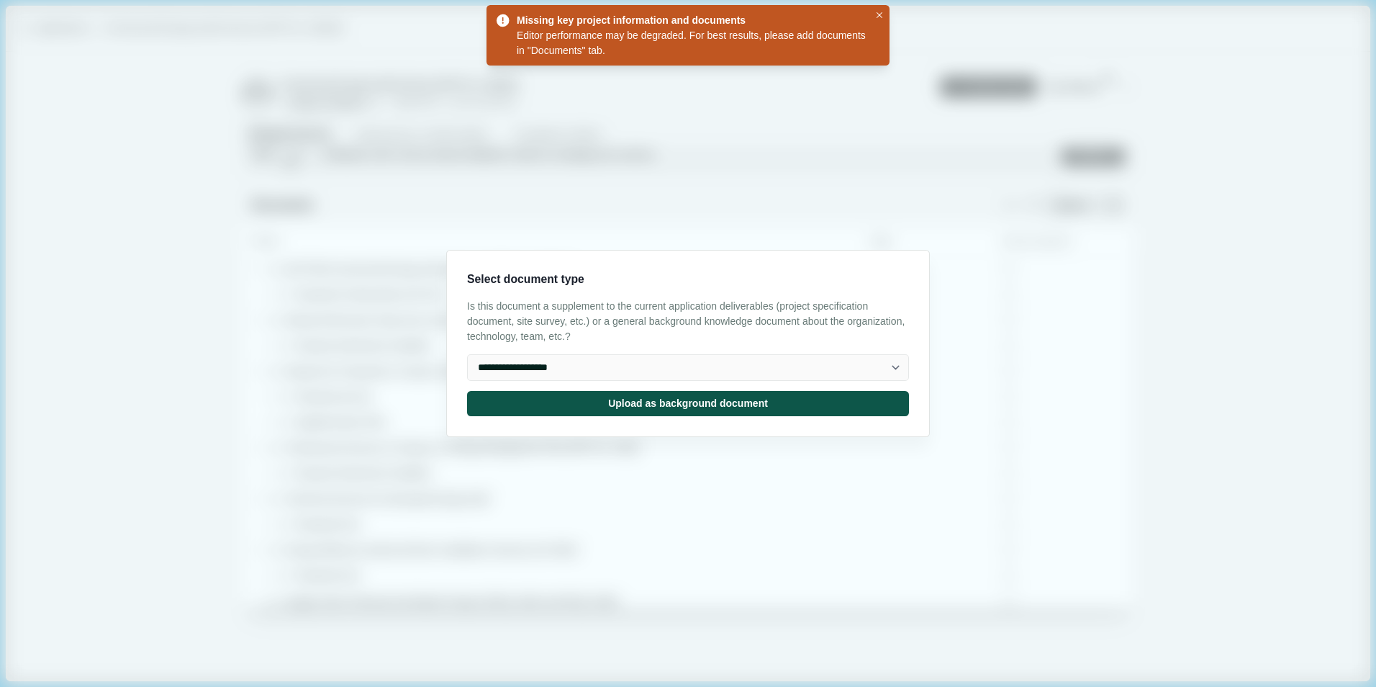
click at [679, 393] on button "Upload as background document" at bounding box center [688, 403] width 442 height 25
click at [1045, 205] on input "Upload" at bounding box center [1045, 205] width 1 height 1
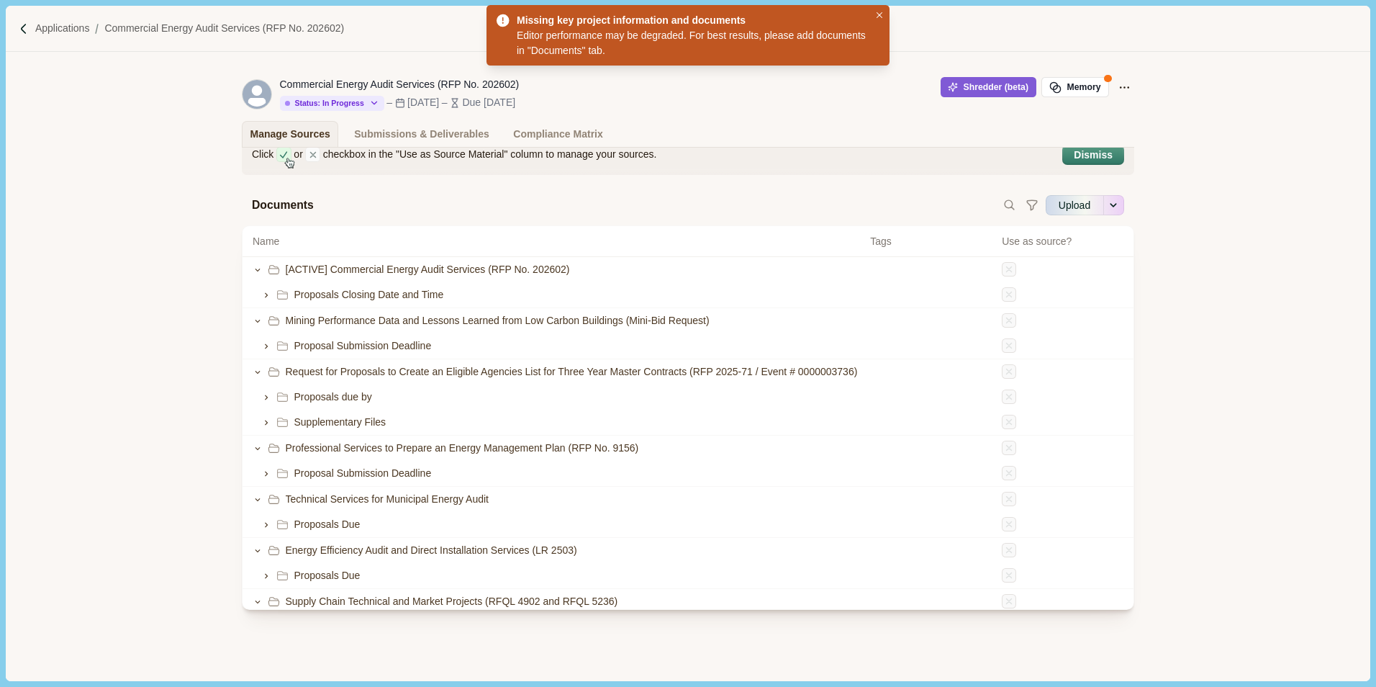
type input "**********"
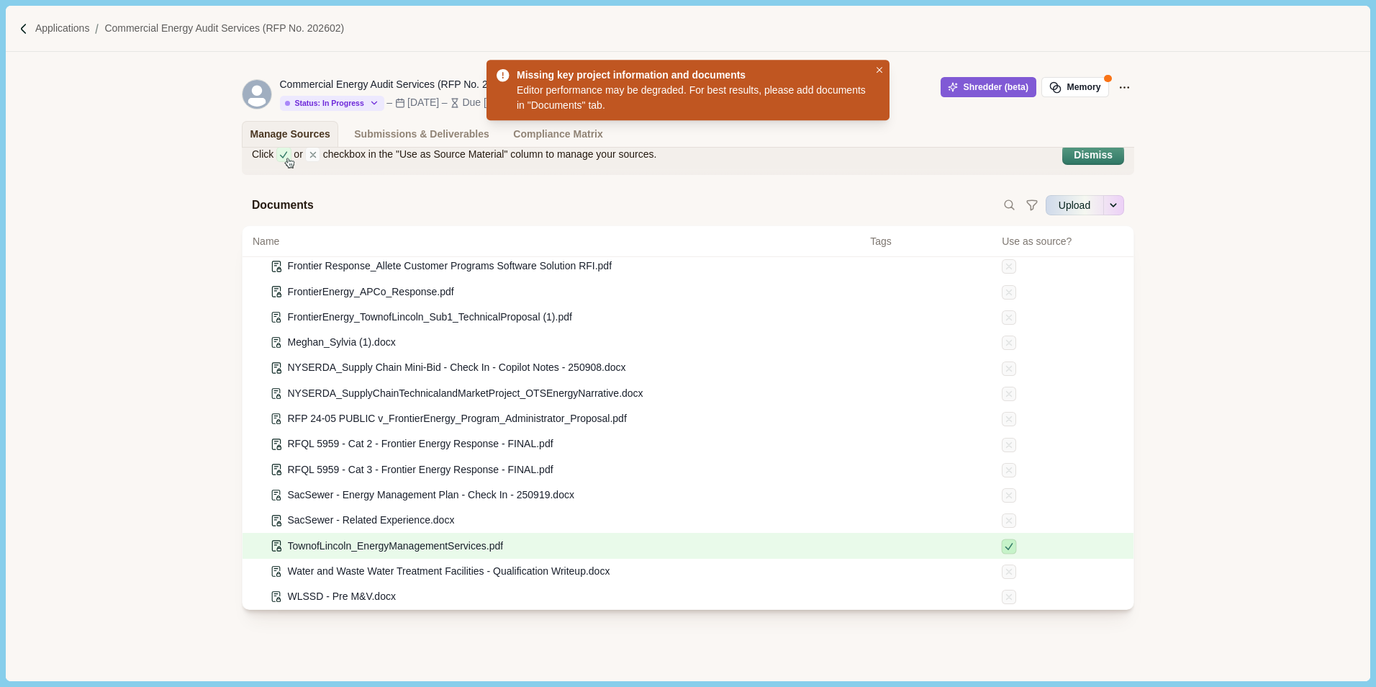
scroll to position [813, 0]
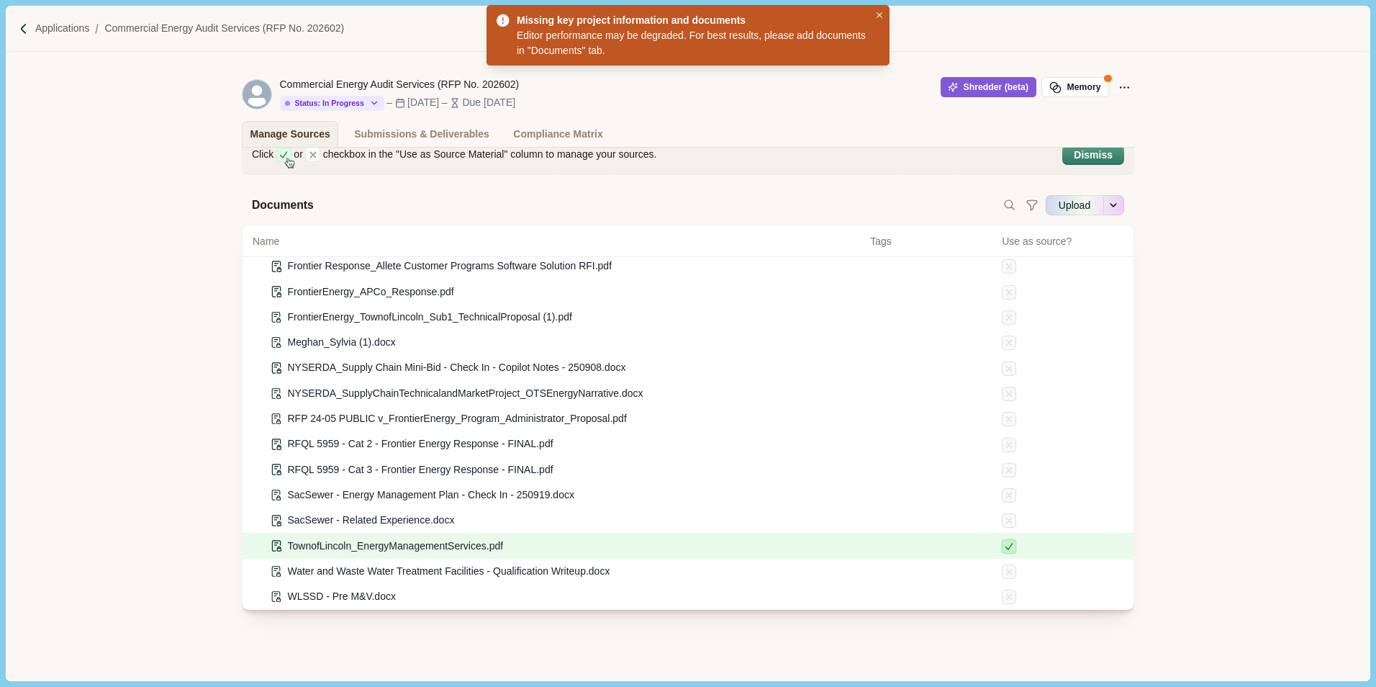
click at [1242, 354] on div "Click or checkbox in the "Use as Source Material" column to manage your sources…" at bounding box center [688, 403] width 1364 height 556
click at [1231, 250] on div "Click or checkbox in the "Use as Source Material" column to manage your sources…" at bounding box center [688, 403] width 1364 height 556
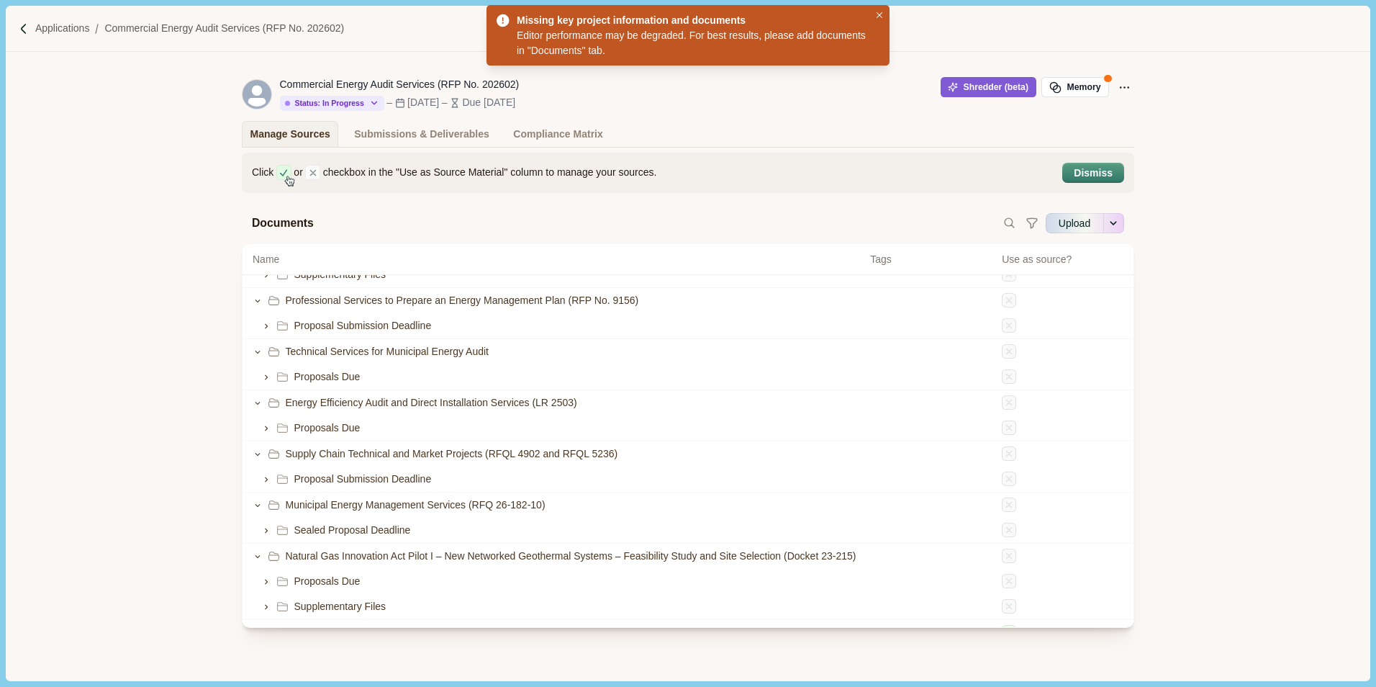
scroll to position [0, 0]
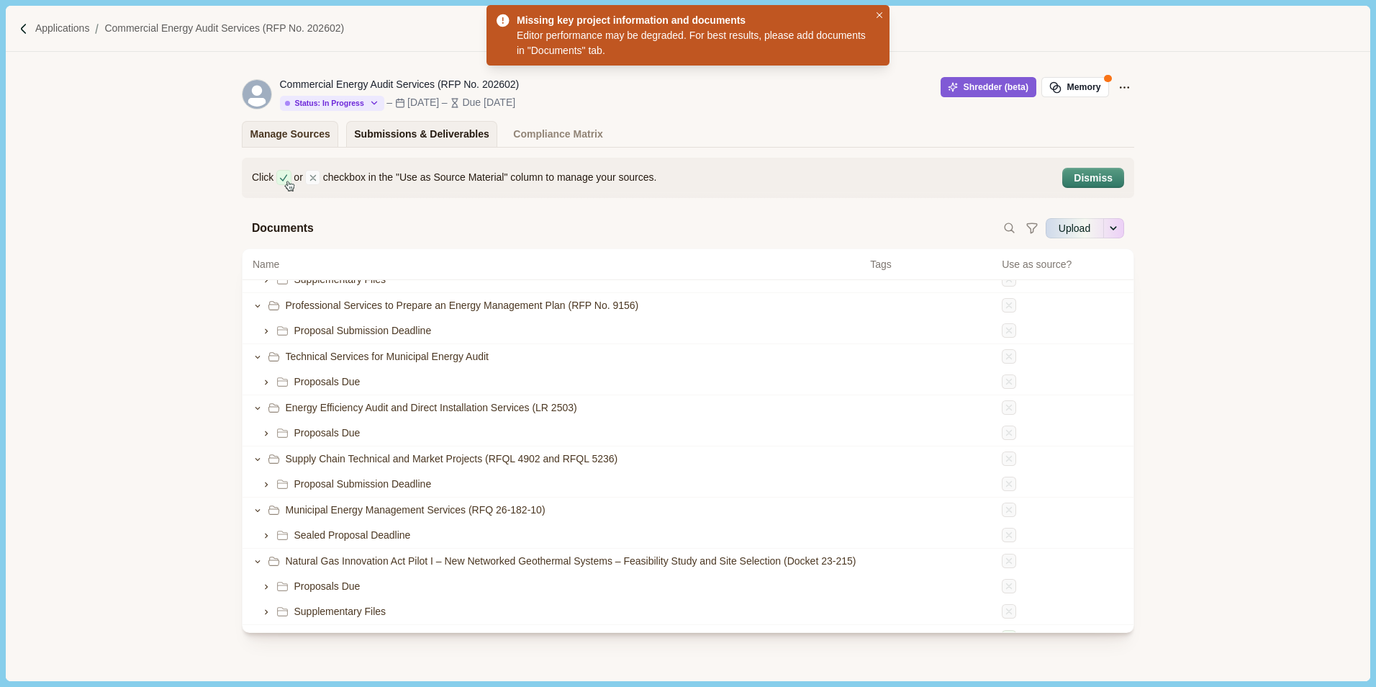
click at [418, 138] on div "Submissions & Deliverables" at bounding box center [421, 134] width 135 height 25
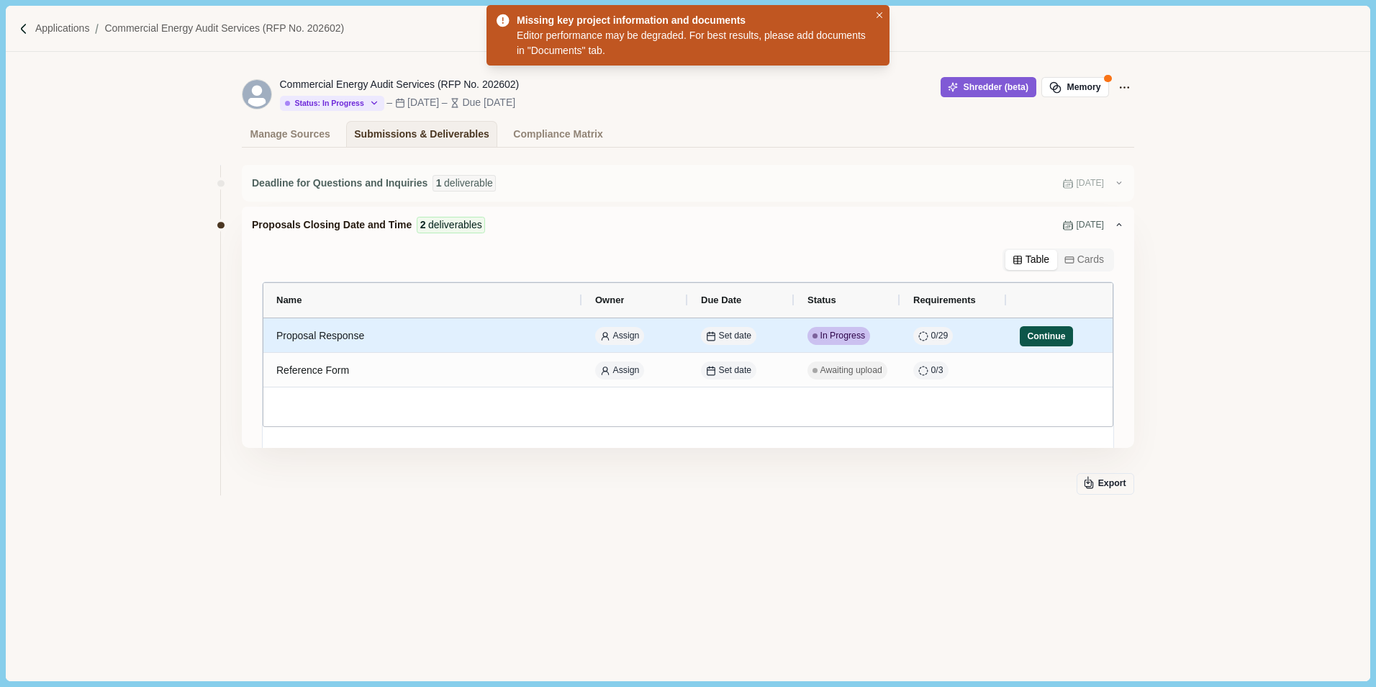
click at [1047, 335] on button "Continue" at bounding box center [1046, 336] width 53 height 20
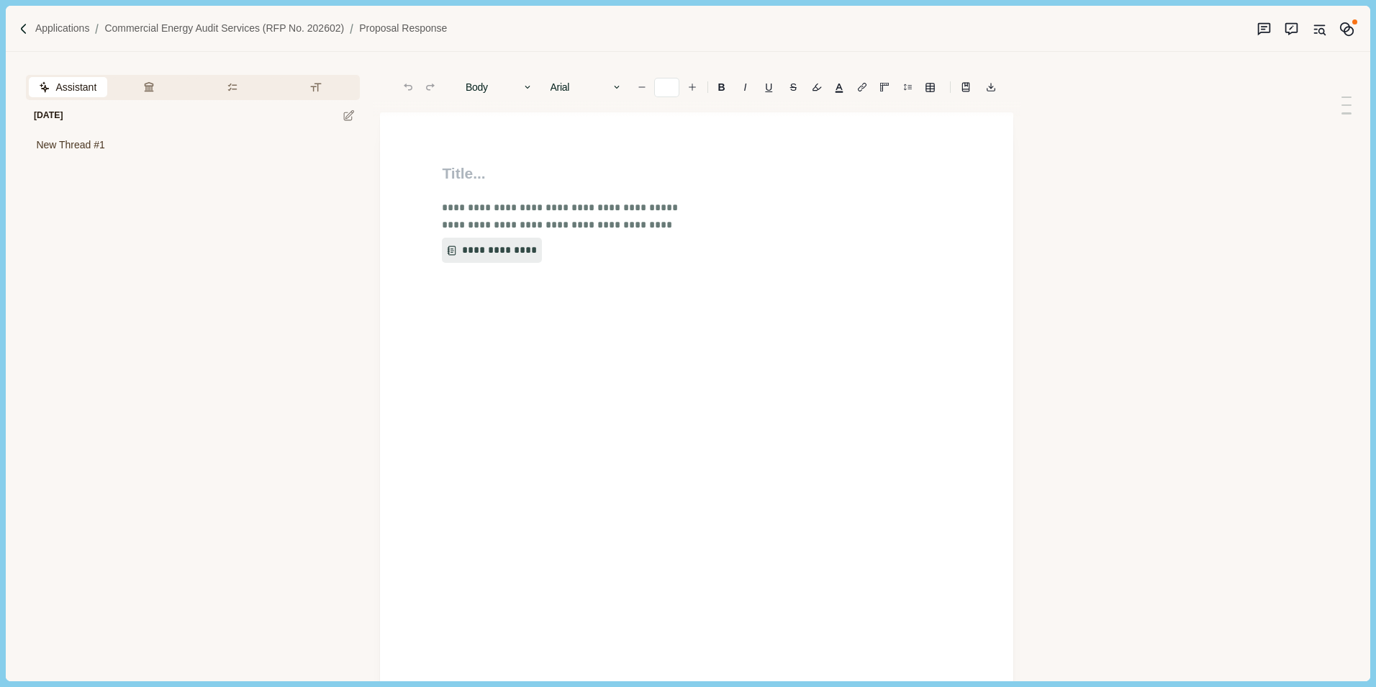
type input "**"
click at [465, 248] on button "**********" at bounding box center [486, 251] width 91 height 26
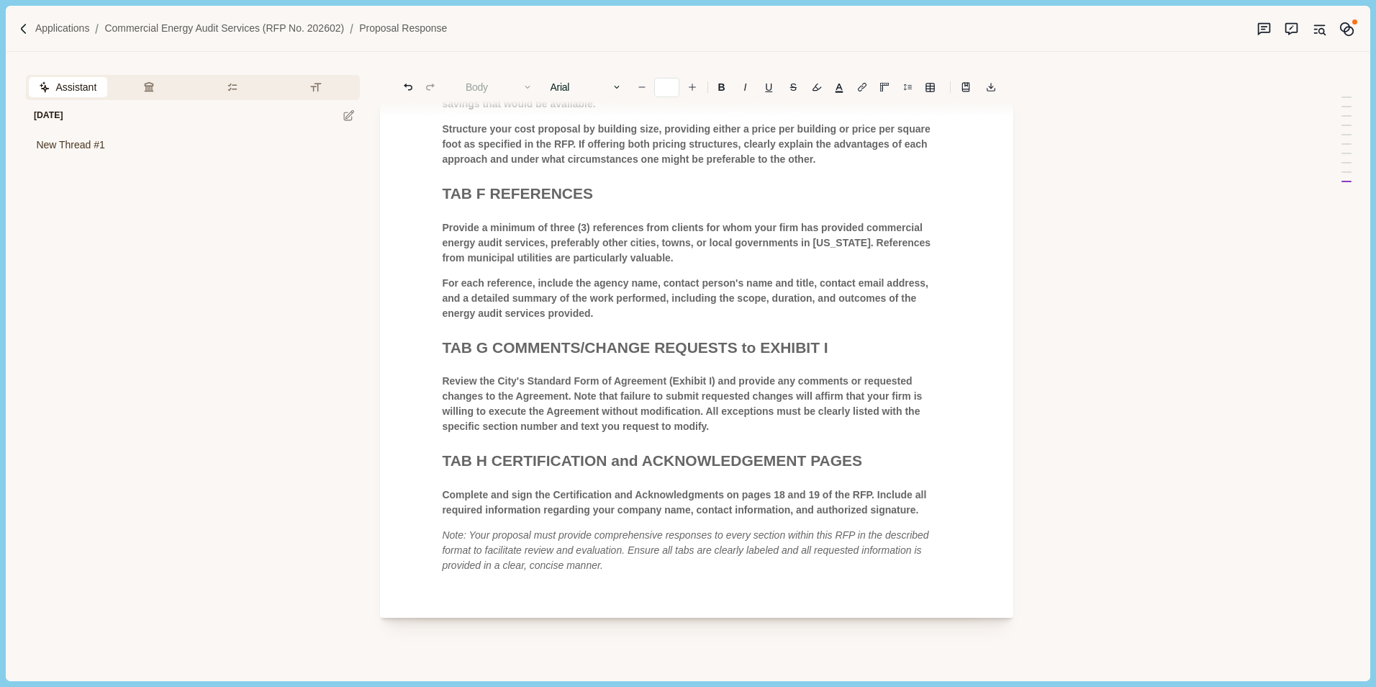
scroll to position [1665, 0]
